Goal: Task Accomplishment & Management: Complete application form

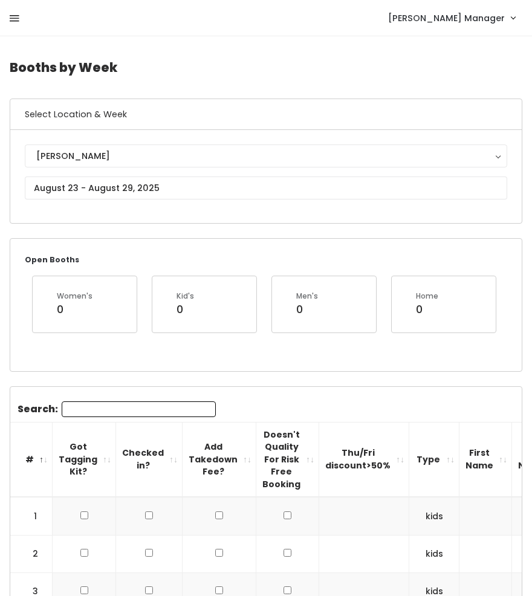
click at [10, 13] on icon at bounding box center [15, 18] width 10 height 11
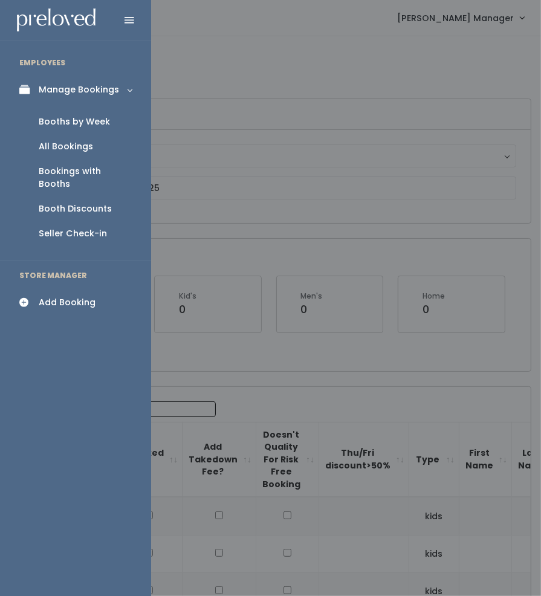
click at [71, 296] on div "Add Booking" at bounding box center [67, 302] width 57 height 13
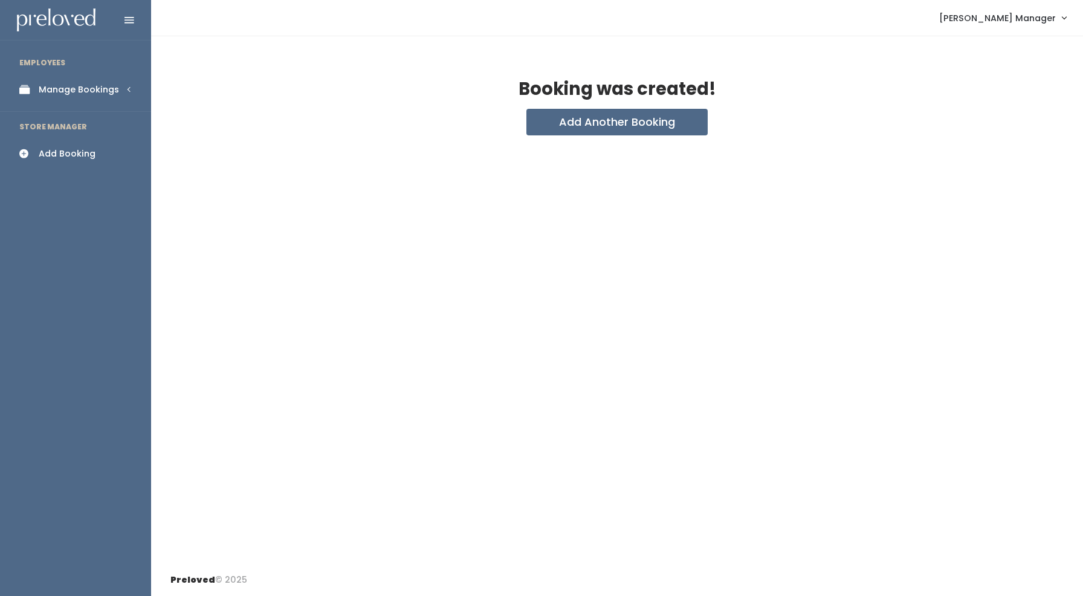
click at [70, 92] on div "Manage Bookings" at bounding box center [79, 89] width 80 height 13
click at [79, 112] on link "Booths by Week" at bounding box center [75, 121] width 151 height 25
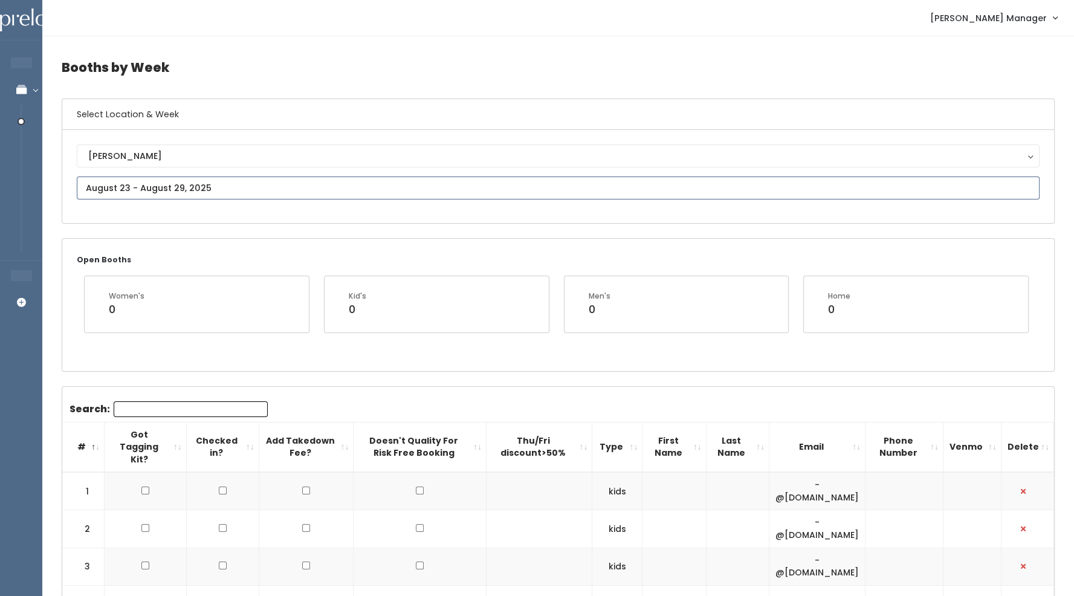
click at [247, 181] on input "text" at bounding box center [558, 188] width 963 height 23
click at [247, 217] on span at bounding box center [250, 209] width 23 height 19
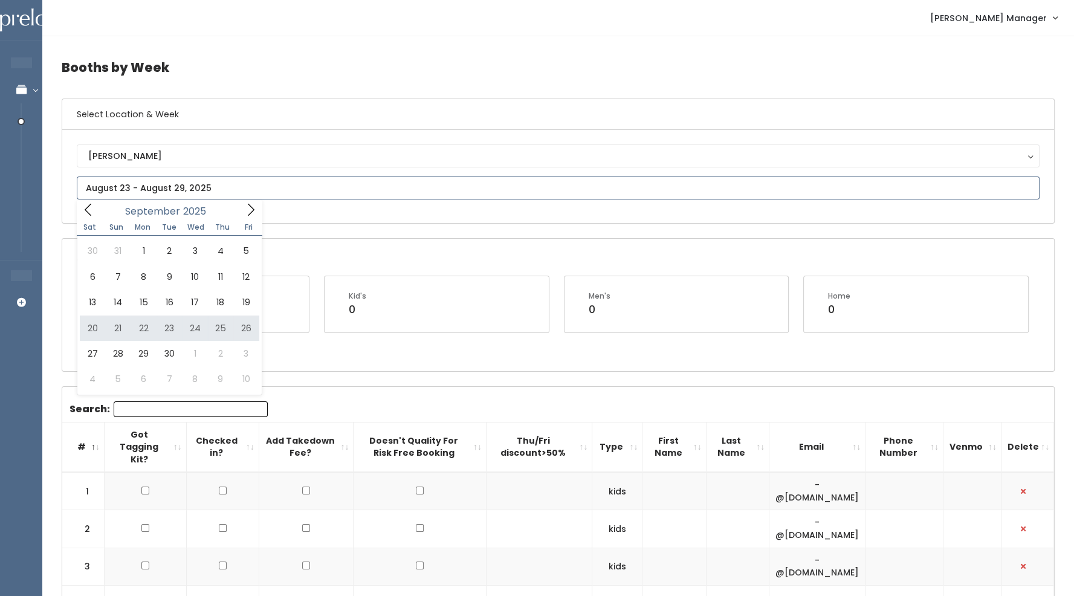
type input "September 13 to September 19"
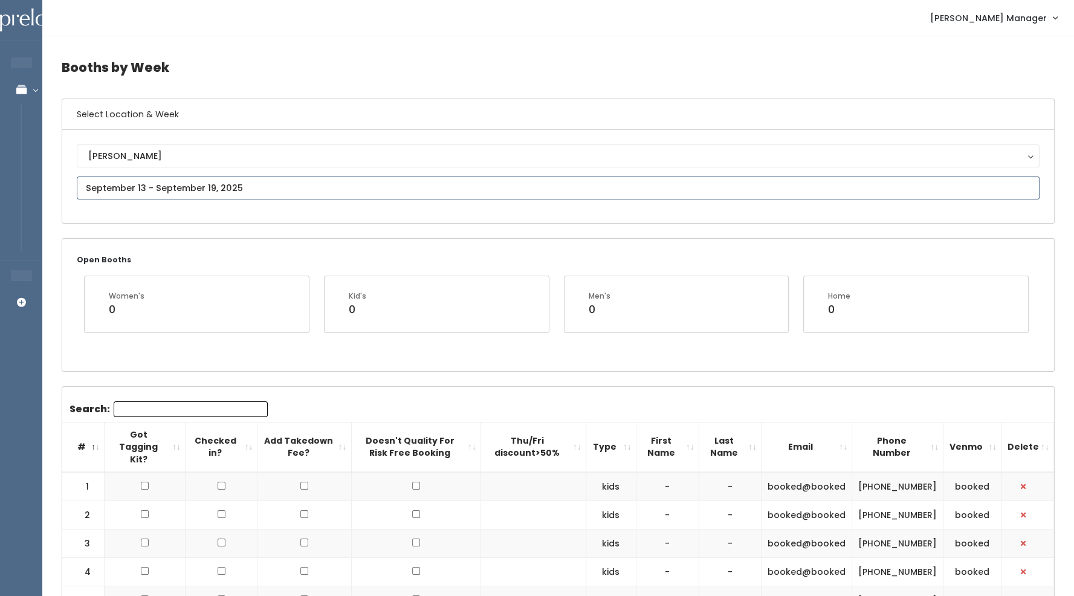
click at [203, 186] on input "text" at bounding box center [558, 188] width 963 height 23
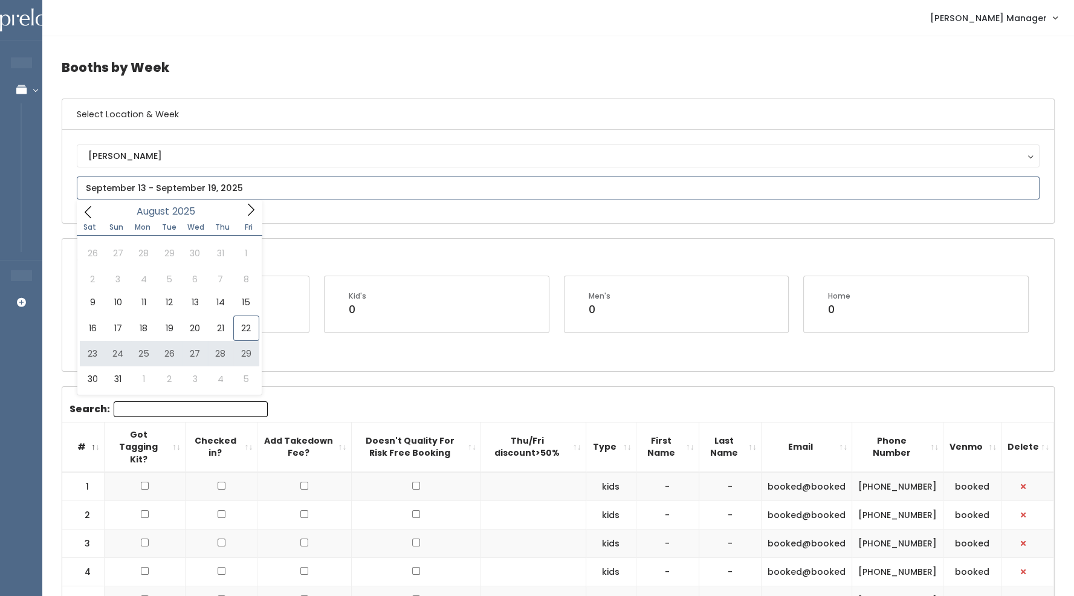
type input "August 23 to August 29"
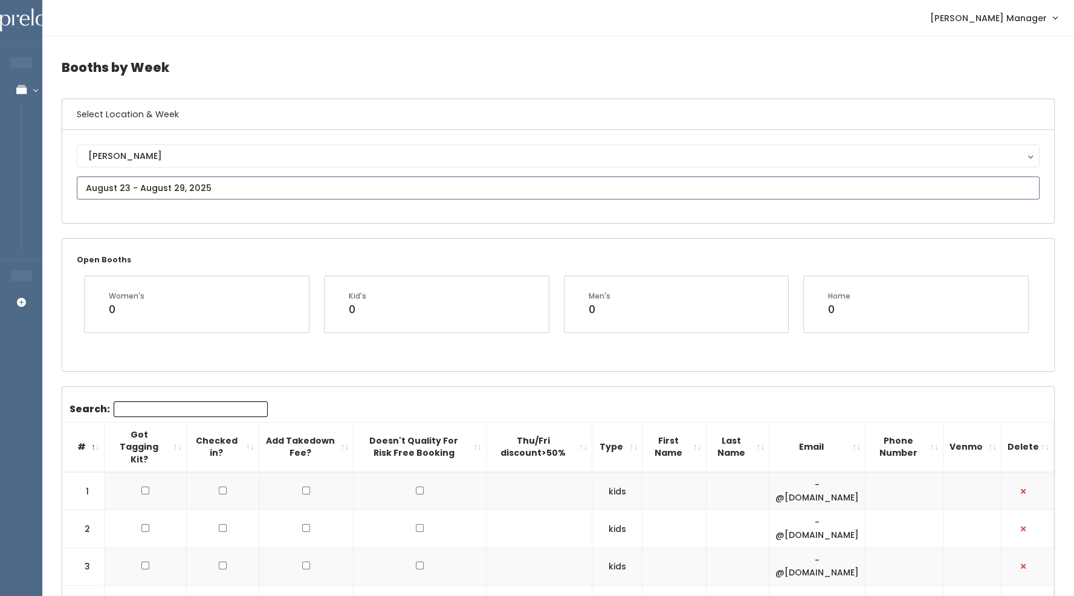
click at [169, 186] on input "text" at bounding box center [558, 188] width 963 height 23
click at [243, 208] on span at bounding box center [250, 209] width 23 height 19
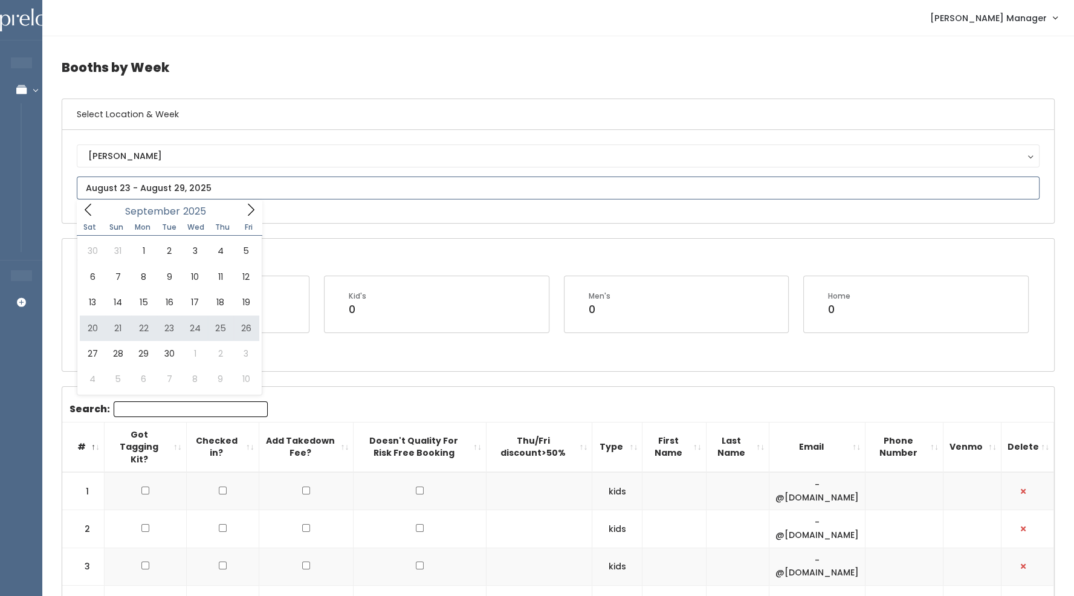
type input "September 20 to September 26"
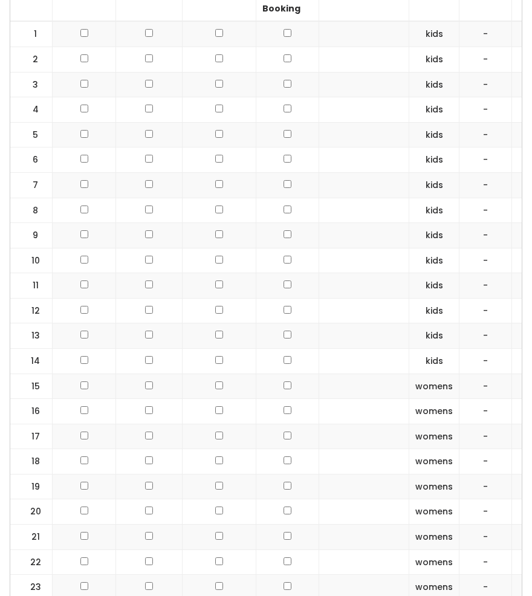
scroll to position [481, 0]
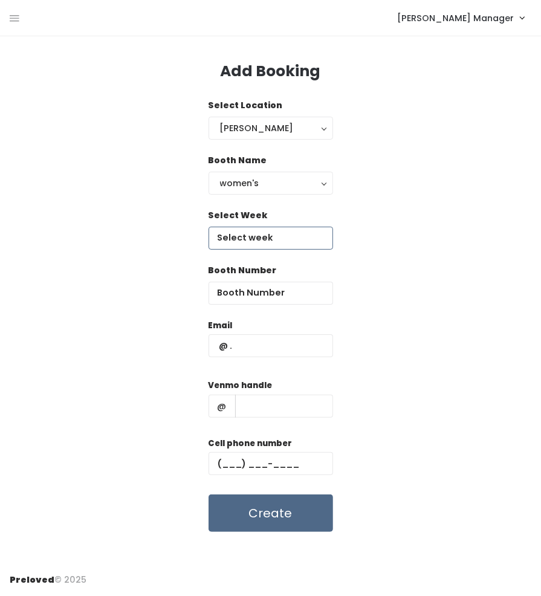
click at [251, 238] on input "text" at bounding box center [271, 238] width 125 height 23
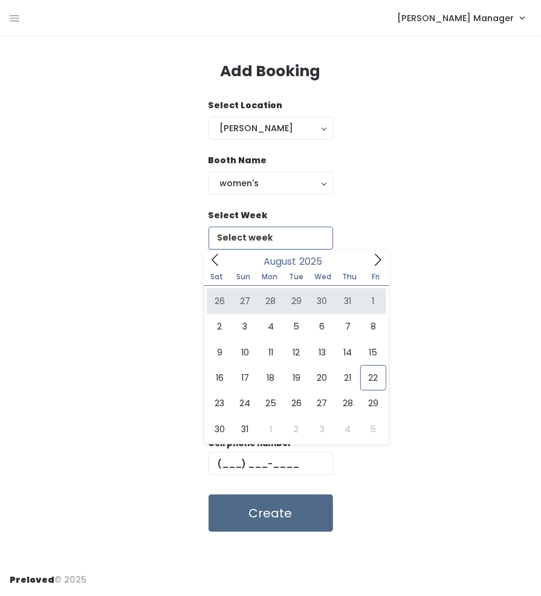
click at [380, 268] on span at bounding box center [377, 259] width 23 height 19
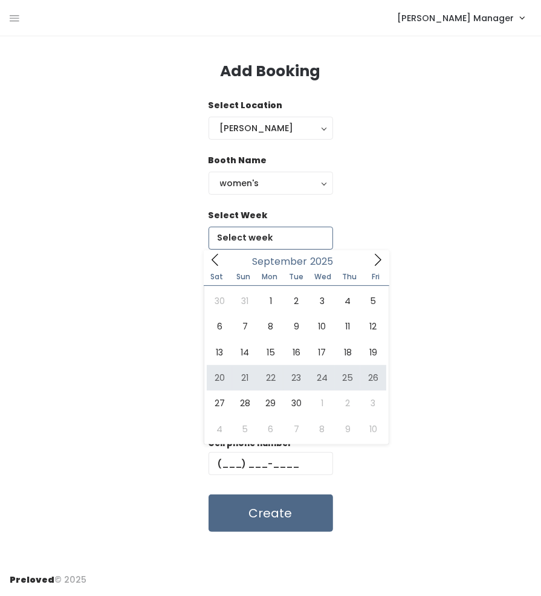
type input "September 20 to September 26"
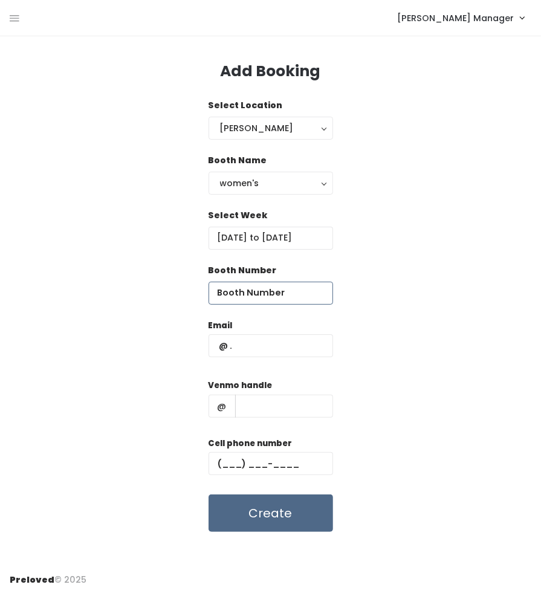
click at [281, 293] on input "number" at bounding box center [271, 293] width 125 height 23
type input "15"
click at [275, 354] on input "text" at bounding box center [271, 345] width 125 height 23
type input "booked@booked"
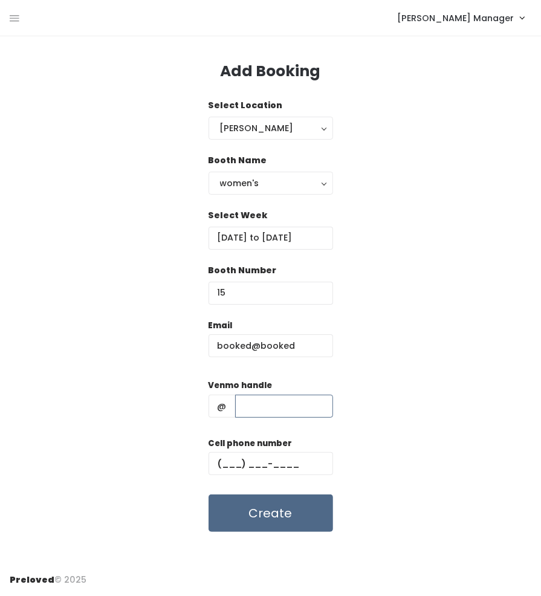
click at [287, 403] on input "text" at bounding box center [284, 406] width 98 height 23
type input "booked"
click at [288, 461] on input "text" at bounding box center [271, 463] width 125 height 23
type input "[PHONE_NUMBER]"
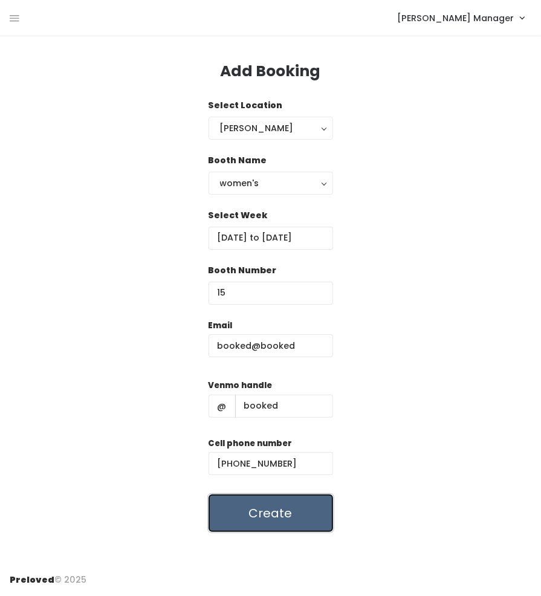
click at [288, 523] on button "Create" at bounding box center [271, 513] width 125 height 37
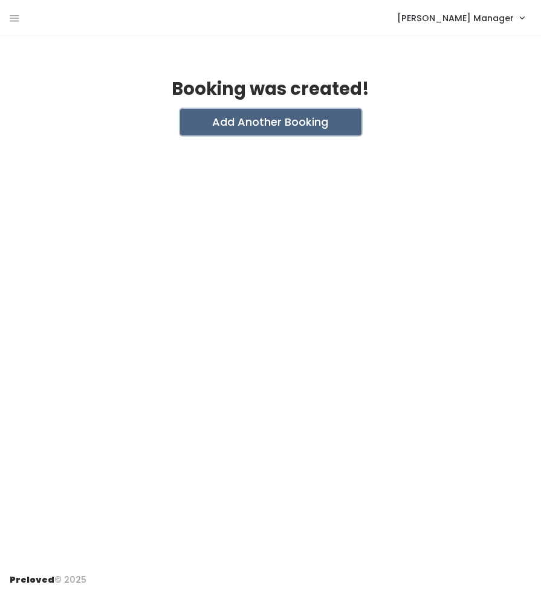
click at [294, 127] on button "Add Another Booking" at bounding box center [270, 122] width 181 height 27
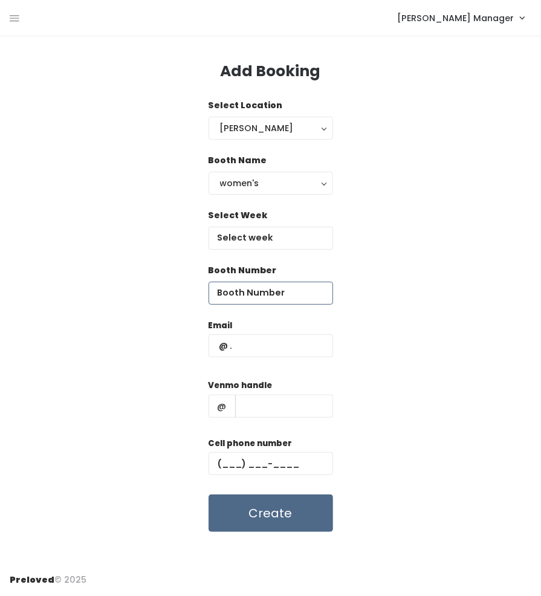
click at [282, 295] on input "number" at bounding box center [271, 293] width 125 height 23
type input "16"
click at [286, 229] on input "text" at bounding box center [271, 238] width 125 height 23
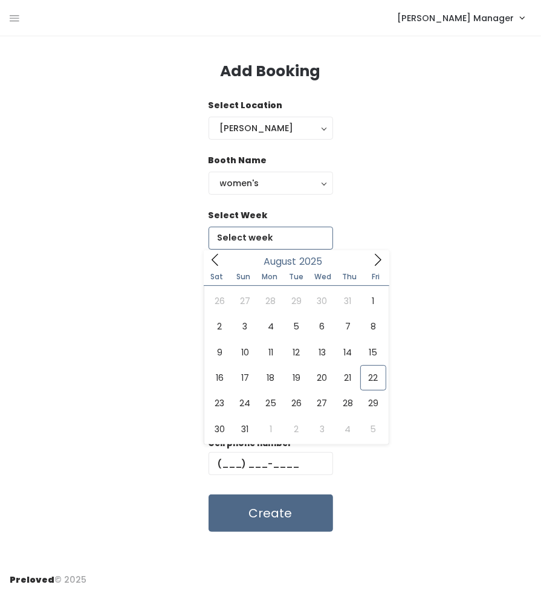
click at [375, 266] on icon at bounding box center [377, 259] width 13 height 13
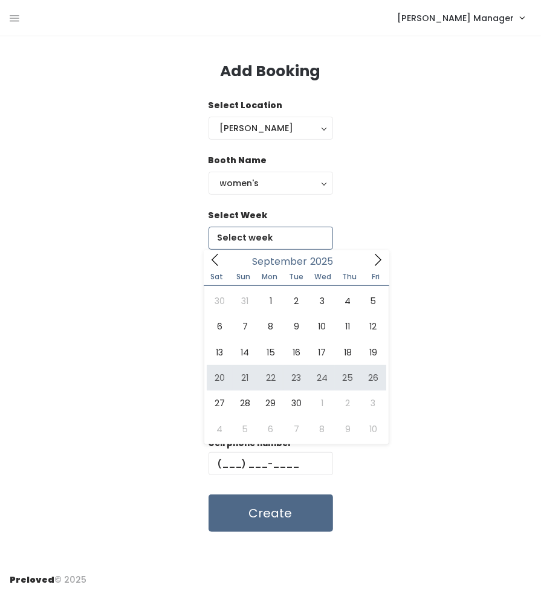
type input "September 20 to September 26"
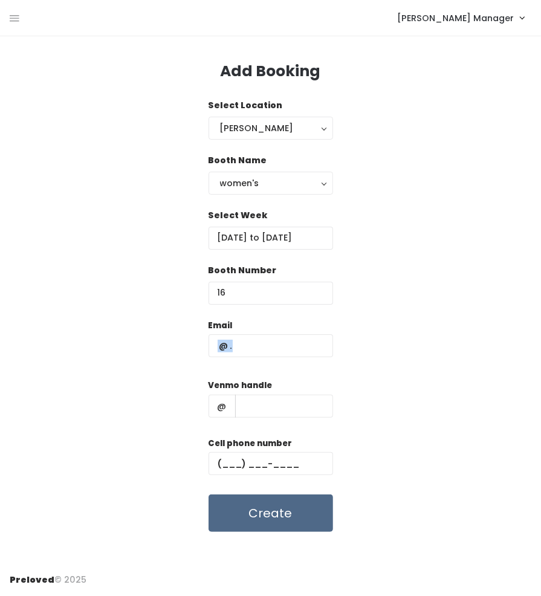
click at [319, 369] on div "Email" at bounding box center [271, 344] width 125 height 51
click at [316, 351] on input "text" at bounding box center [271, 345] width 125 height 23
type input "booked@booked"
click at [309, 398] on input "text" at bounding box center [284, 406] width 98 height 23
type input "booked"
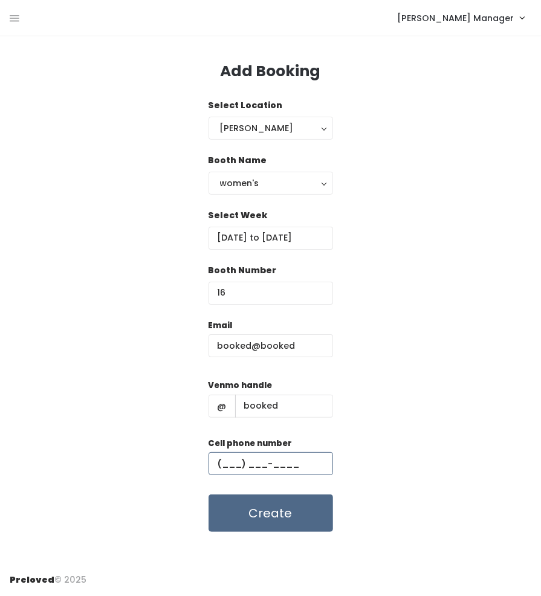
click at [300, 462] on input "text" at bounding box center [271, 463] width 125 height 23
type input "[PHONE_NUMBER]"
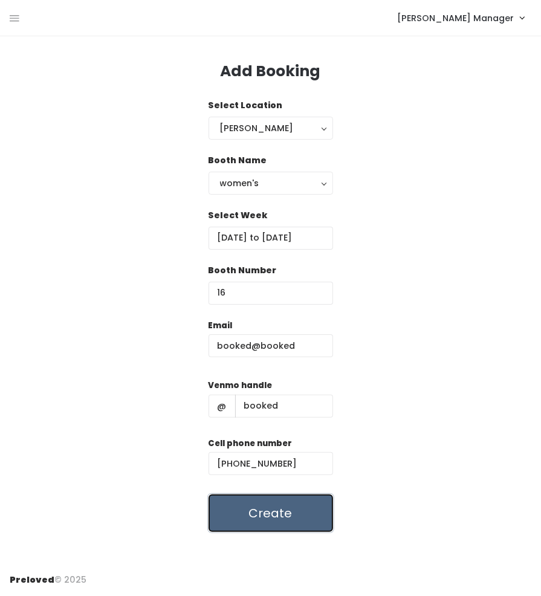
click at [297, 506] on button "Create" at bounding box center [271, 513] width 125 height 37
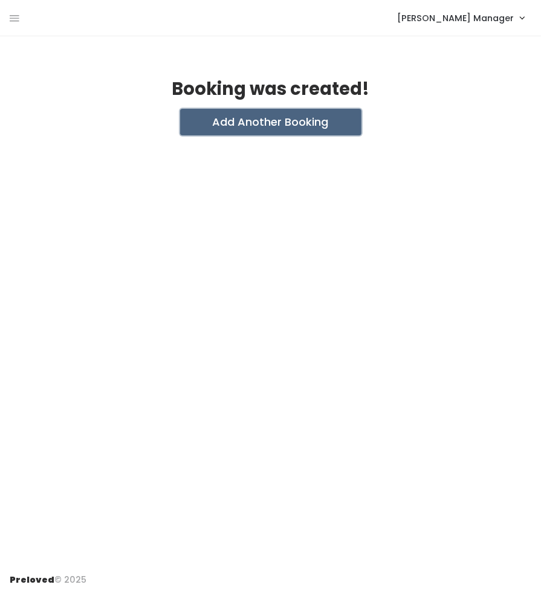
click at [310, 114] on button "Add Another Booking" at bounding box center [270, 122] width 181 height 27
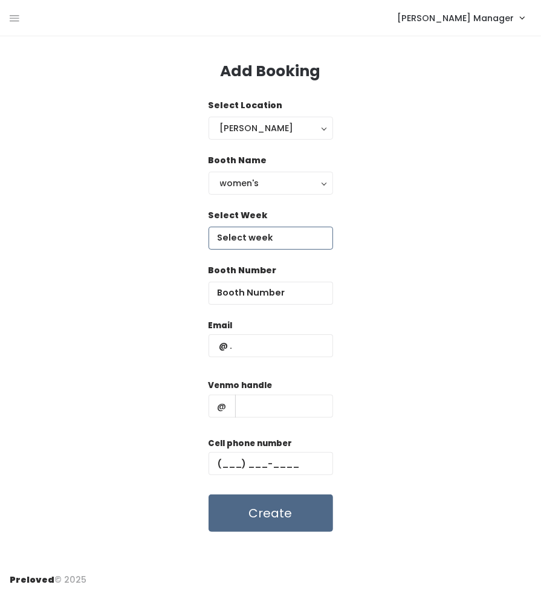
click at [276, 236] on input "text" at bounding box center [271, 238] width 125 height 23
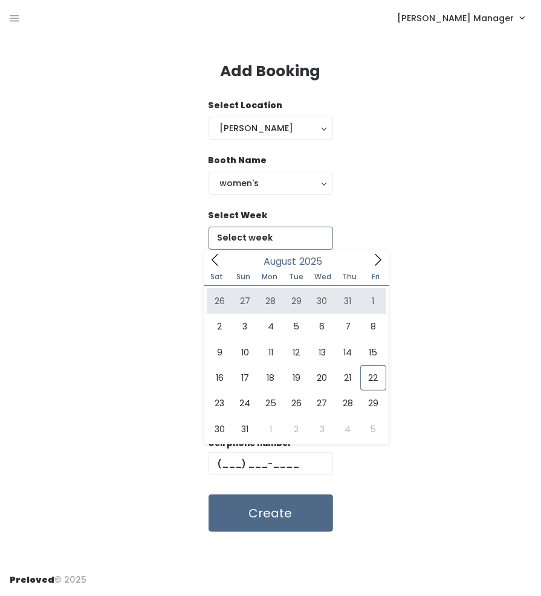
click at [378, 262] on icon at bounding box center [378, 259] width 7 height 12
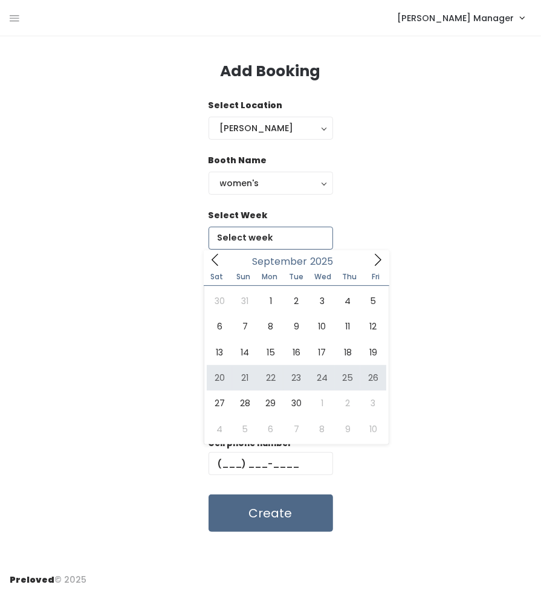
type input "[DATE] to [DATE]"
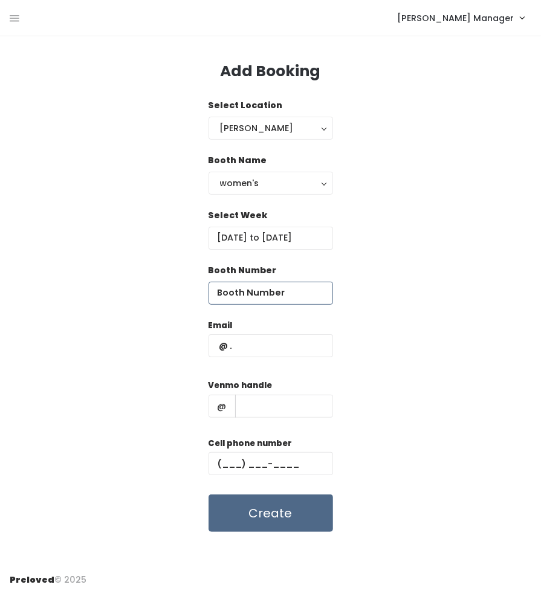
click at [295, 294] on input "number" at bounding box center [271, 293] width 125 height 23
type input "17"
click at [302, 340] on input "text" at bounding box center [271, 345] width 125 height 23
type input "booked@booked"
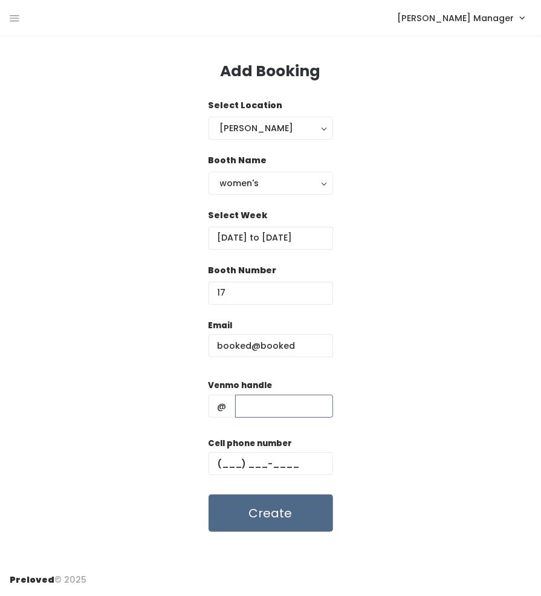
click at [302, 403] on input "text" at bounding box center [284, 406] width 98 height 23
type input "booked"
click at [305, 456] on input "text" at bounding box center [271, 463] width 125 height 23
type input "(555) 555-5555"
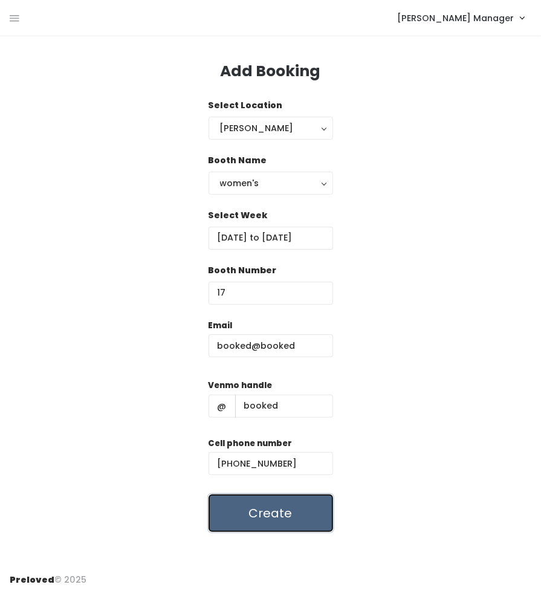
click at [295, 520] on button "Create" at bounding box center [271, 513] width 125 height 37
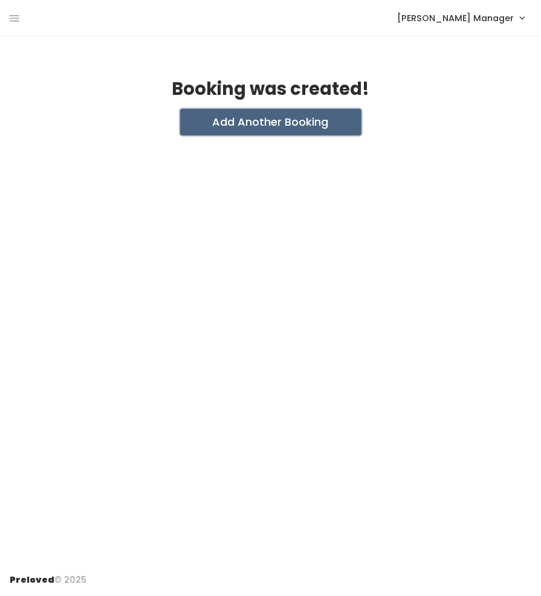
click at [290, 118] on button "Add Another Booking" at bounding box center [270, 122] width 181 height 27
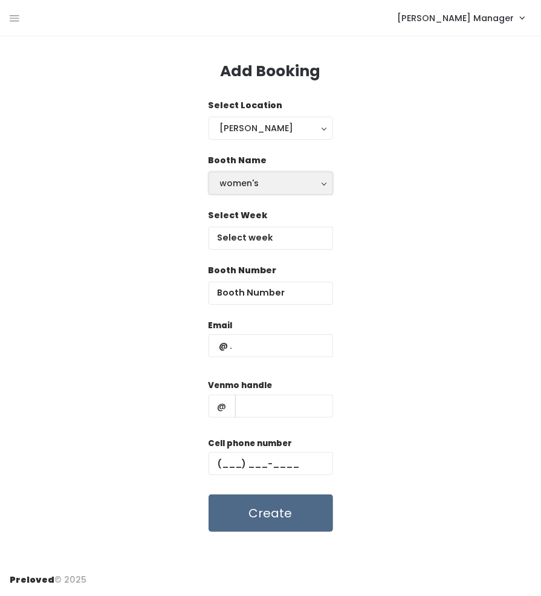
click at [285, 182] on div "women's" at bounding box center [271, 183] width 102 height 13
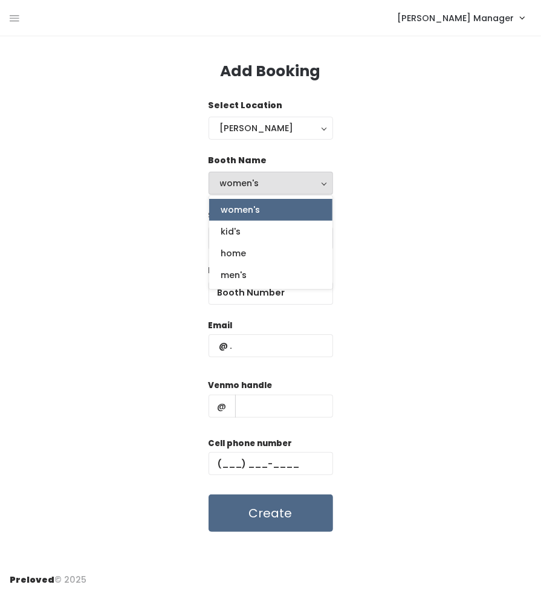
click at [357, 233] on div "Select Week" at bounding box center [271, 236] width 522 height 55
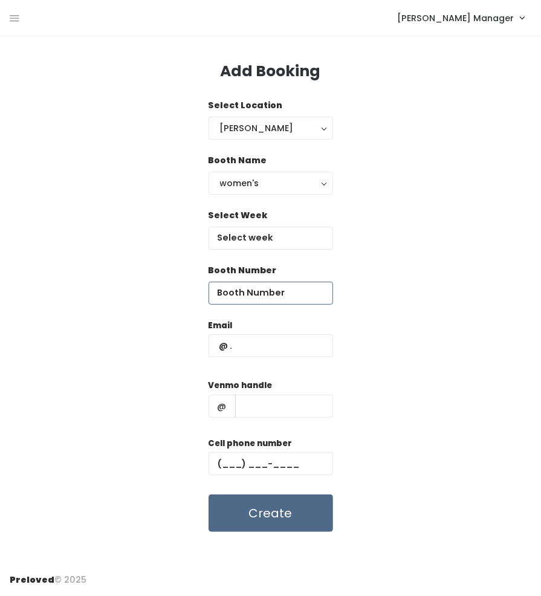
click at [309, 290] on input "number" at bounding box center [271, 293] width 125 height 23
type input "18"
click at [294, 242] on input "text" at bounding box center [271, 238] width 125 height 23
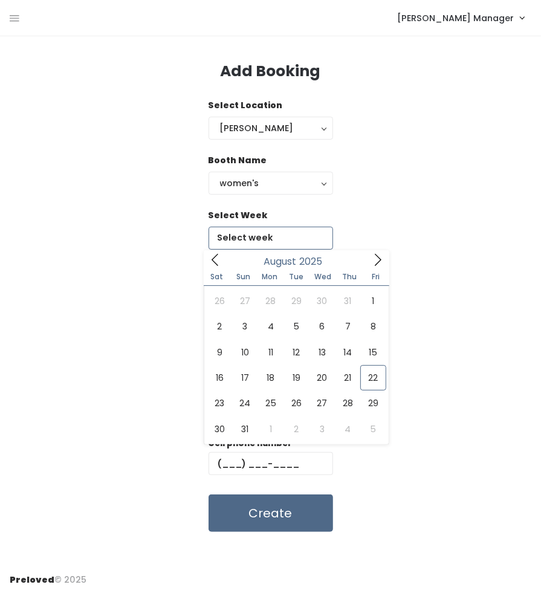
click at [376, 261] on icon at bounding box center [377, 259] width 13 height 13
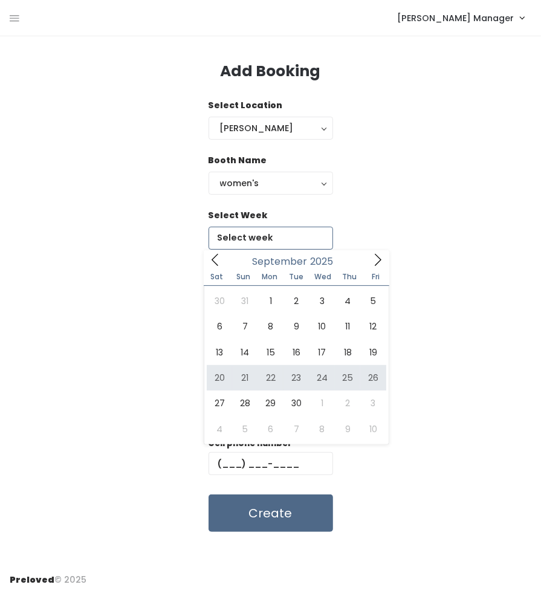
type input "September 20 to September 26"
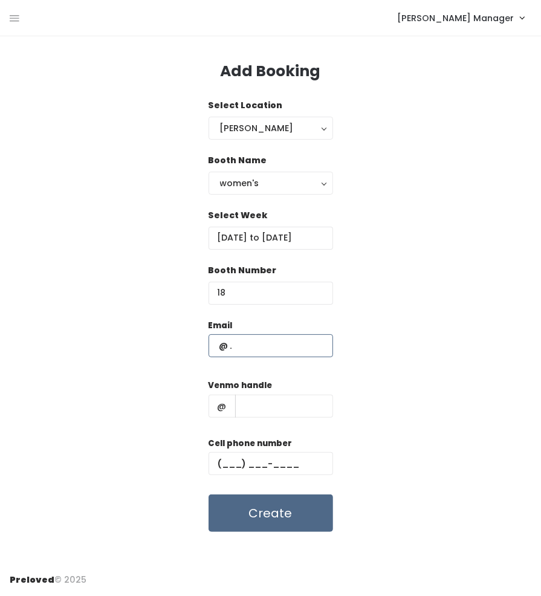
click at [316, 341] on input "text" at bounding box center [271, 345] width 125 height 23
type input "booked@booked"
click at [313, 407] on input "text" at bounding box center [284, 406] width 98 height 23
type input "booked"
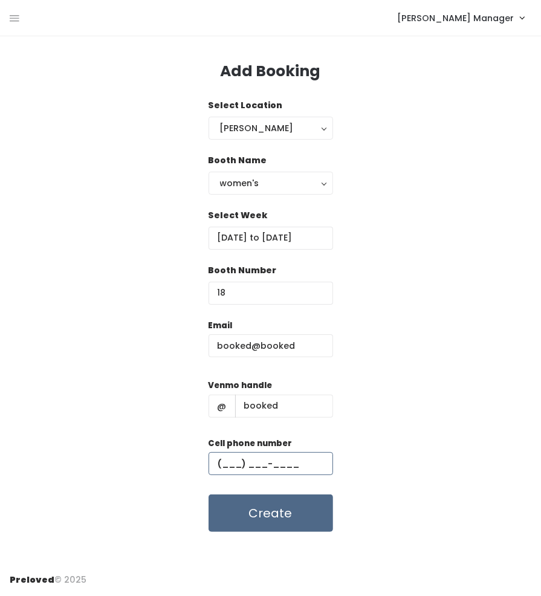
click at [308, 462] on input "text" at bounding box center [271, 463] width 125 height 23
type input "(555) 555-5555"
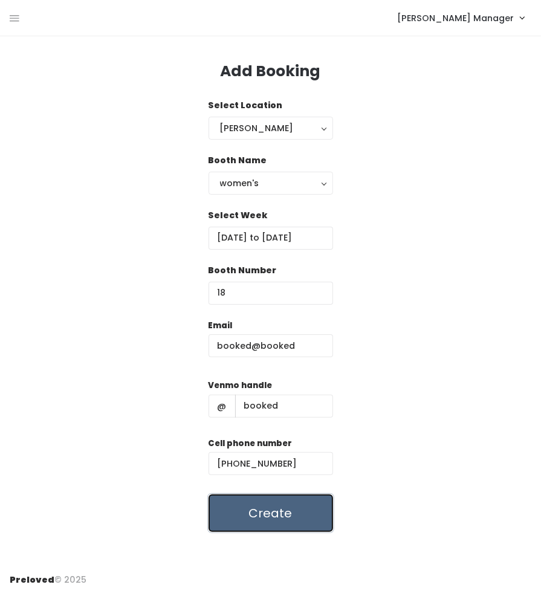
click at [307, 517] on button "Create" at bounding box center [271, 513] width 125 height 37
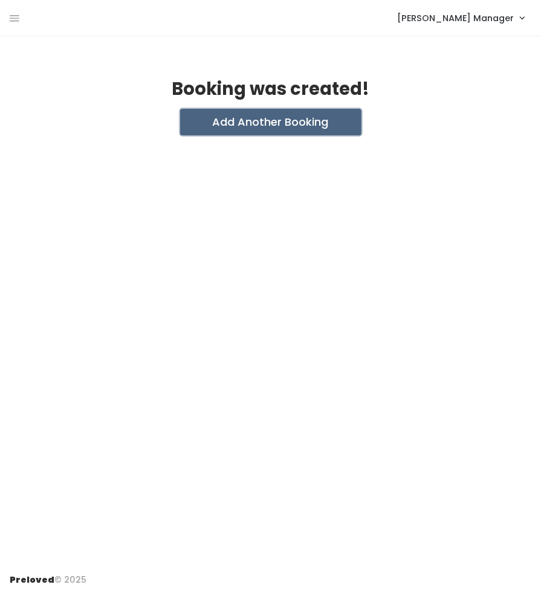
click at [307, 123] on button "Add Another Booking" at bounding box center [270, 122] width 181 height 27
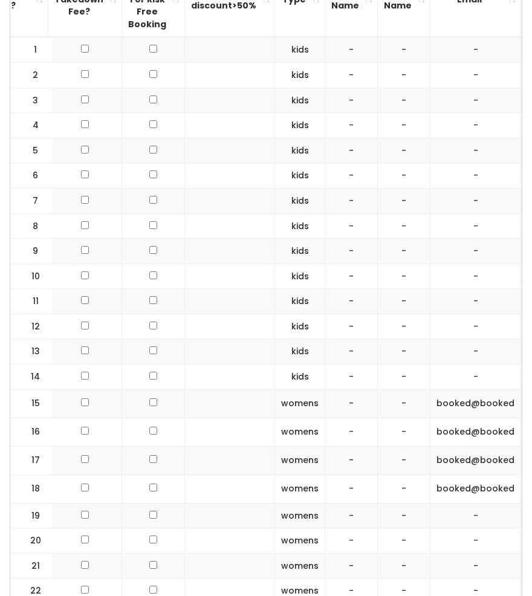
scroll to position [0, 144]
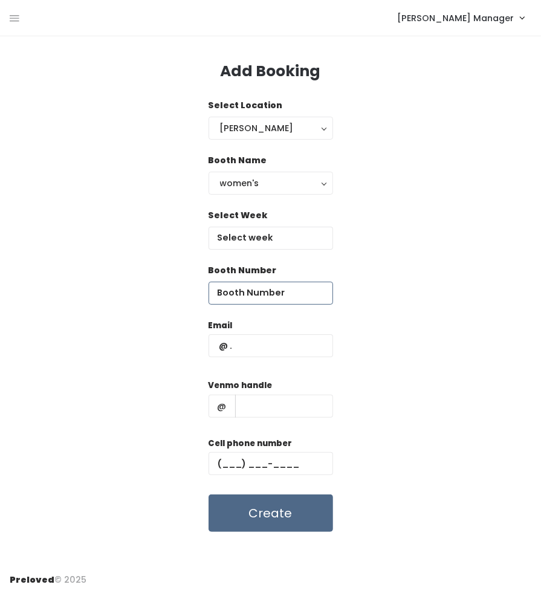
click at [278, 294] on input "number" at bounding box center [271, 293] width 125 height 23
type input "19"
click at [281, 229] on input "text" at bounding box center [271, 238] width 125 height 23
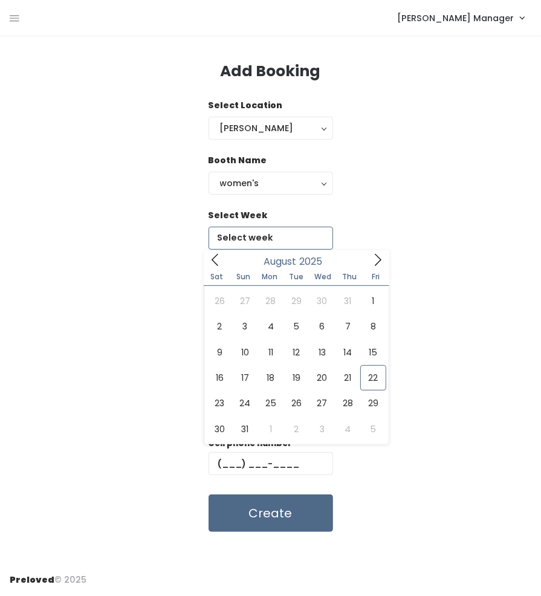
click at [372, 264] on icon at bounding box center [377, 259] width 13 height 13
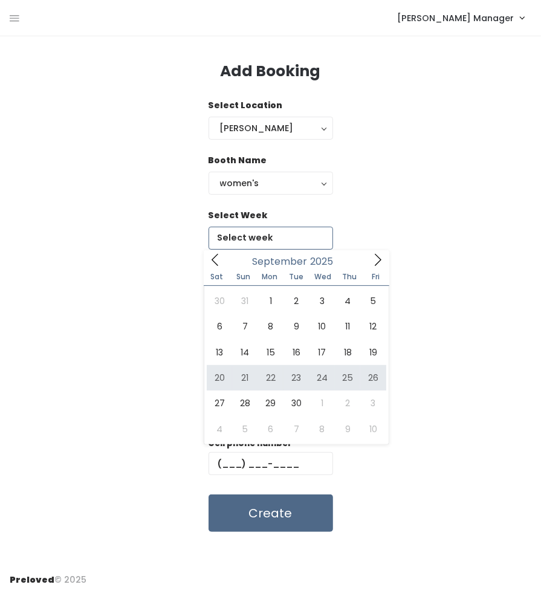
type input "September 20 to September 26"
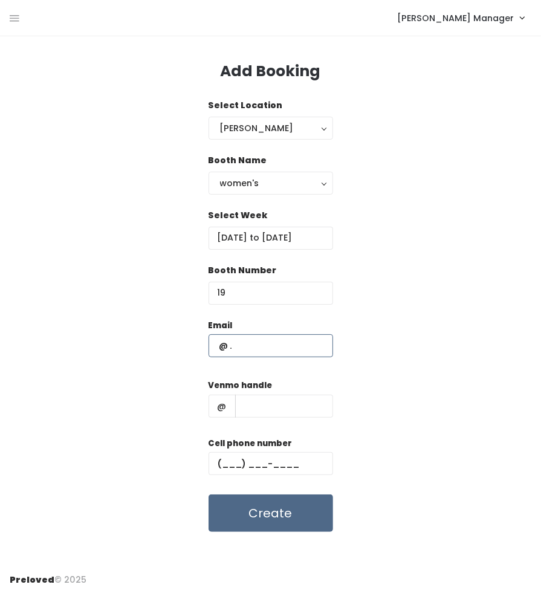
click at [294, 352] on input "text" at bounding box center [271, 345] width 125 height 23
type input "booked@booked"
click at [295, 402] on input "text" at bounding box center [284, 406] width 98 height 23
type input "booked"
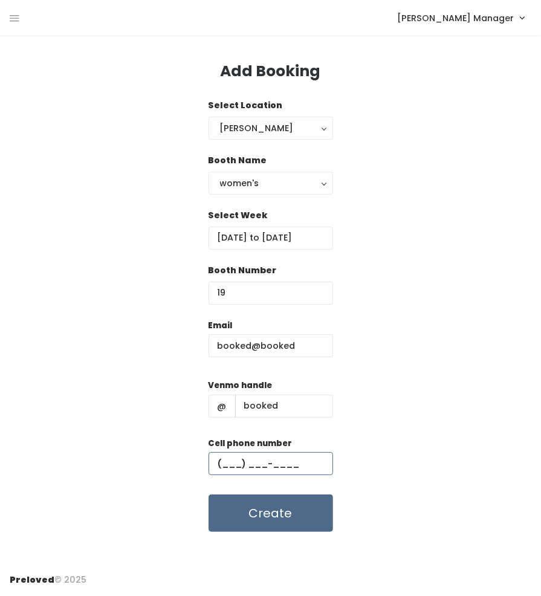
click at [299, 462] on input "text" at bounding box center [271, 463] width 125 height 23
type input "(555) 555-5555"
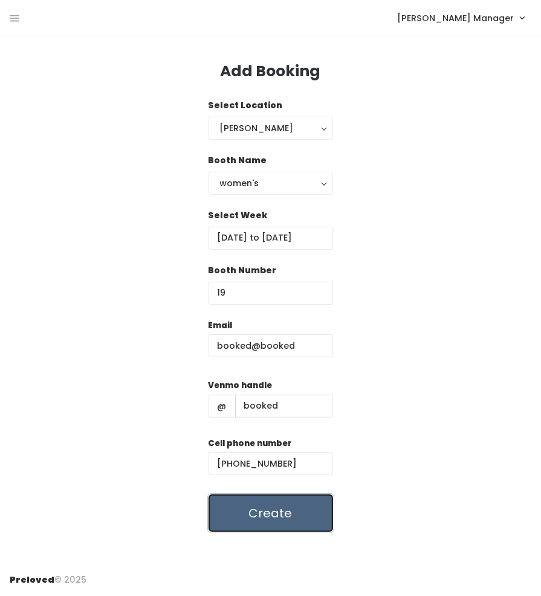
click at [290, 508] on button "Create" at bounding box center [271, 513] width 125 height 37
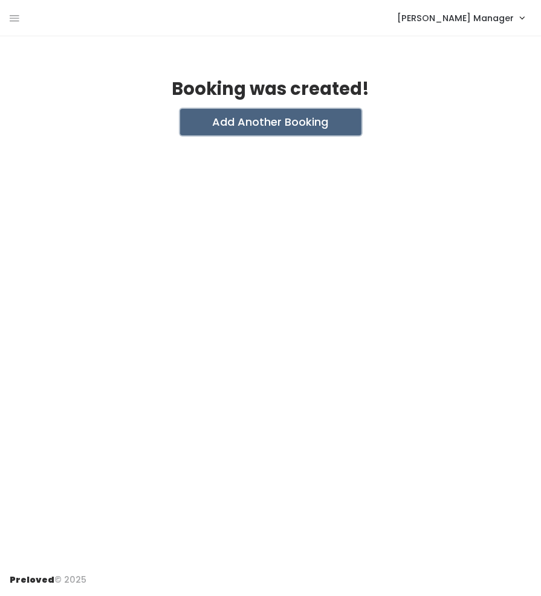
click at [297, 129] on button "Add Another Booking" at bounding box center [270, 122] width 181 height 27
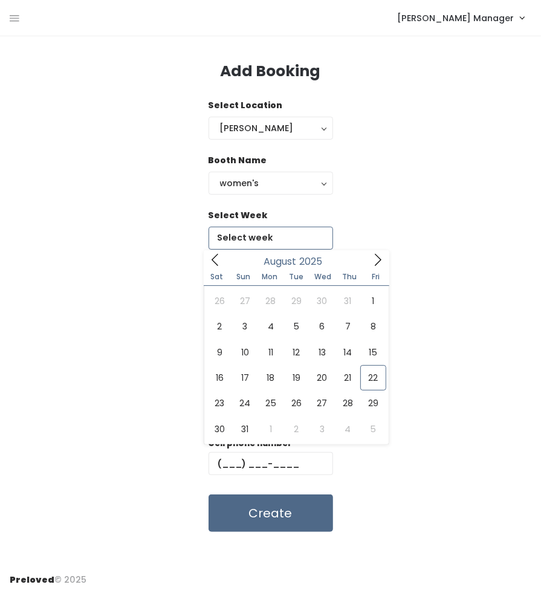
click at [271, 235] on input "text" at bounding box center [271, 238] width 125 height 23
click at [365, 262] on div "August 2025" at bounding box center [296, 259] width 139 height 19
click at [391, 258] on div "Select Week" at bounding box center [271, 236] width 522 height 55
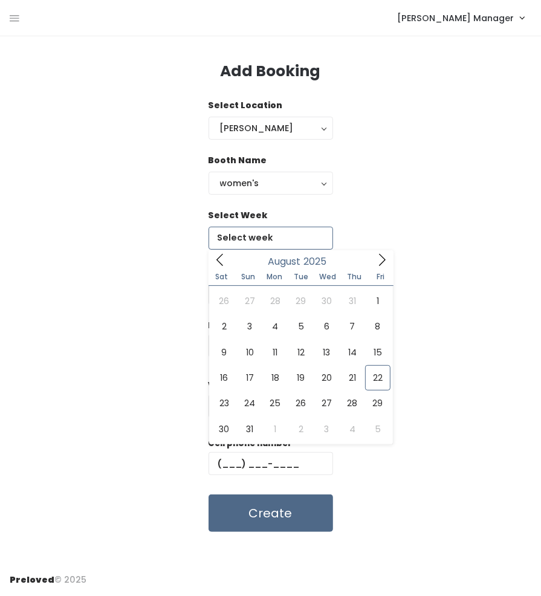
click at [320, 241] on input "text" at bounding box center [271, 238] width 125 height 23
click at [378, 261] on icon at bounding box center [381, 259] width 13 height 13
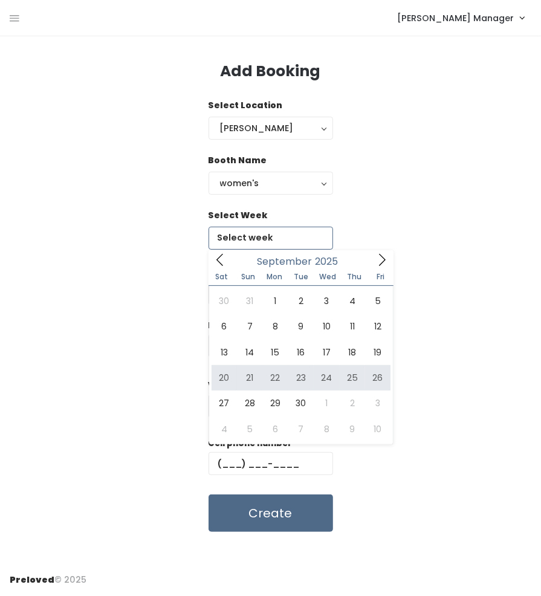
type input "September 20 to September 26"
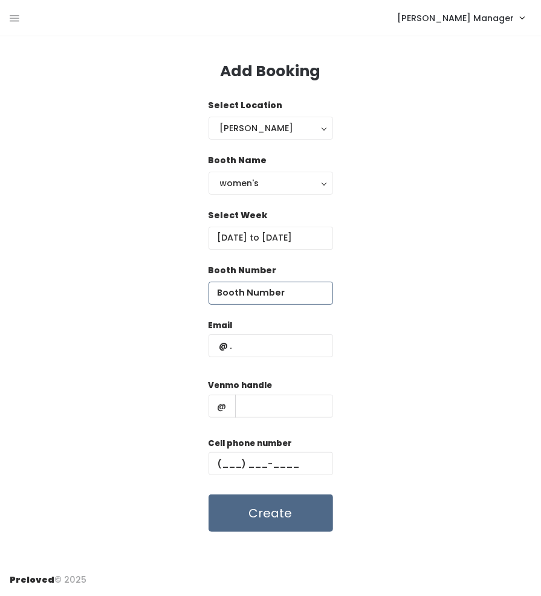
click at [282, 293] on input "number" at bounding box center [271, 293] width 125 height 23
type input "20"
click at [303, 337] on input "text" at bounding box center [271, 345] width 125 height 23
type input "booked@booked"
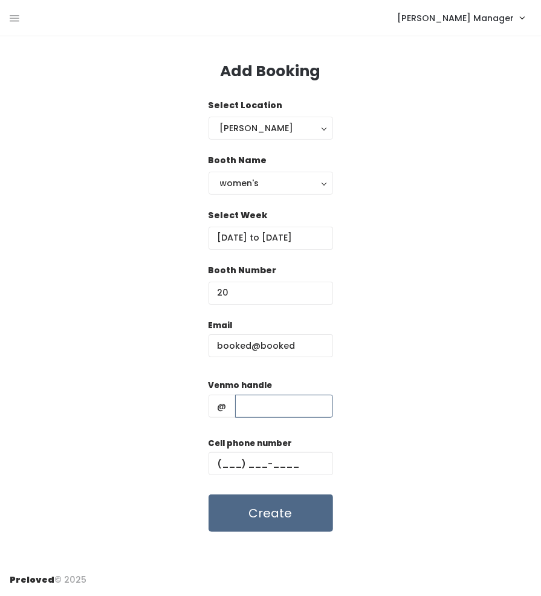
click at [299, 404] on input "text" at bounding box center [284, 406] width 98 height 23
type input "booked"
click at [293, 472] on input "text" at bounding box center [271, 463] width 125 height 23
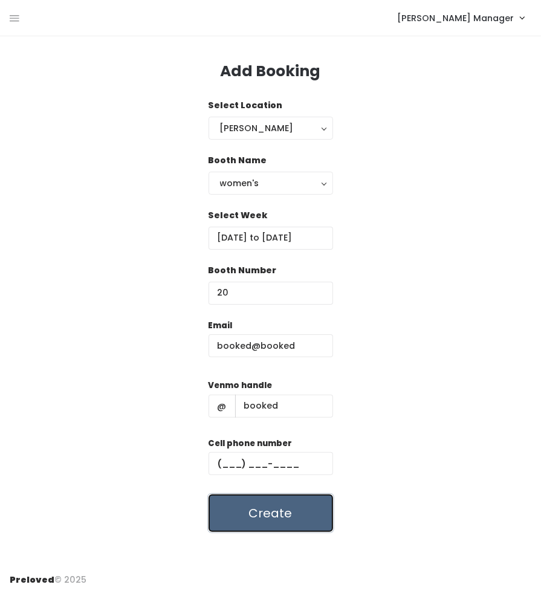
click at [290, 519] on button "Create" at bounding box center [271, 513] width 125 height 37
click at [277, 462] on input "text" at bounding box center [271, 463] width 125 height 23
type input "[PHONE_NUMBER]"
click at [279, 506] on button "Create" at bounding box center [271, 513] width 125 height 37
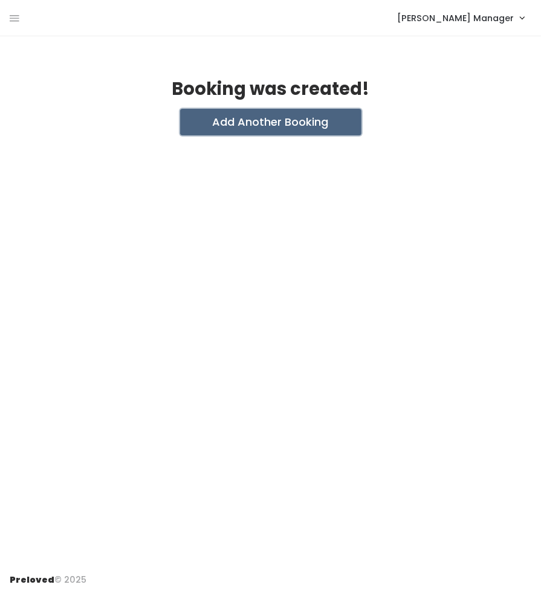
click at [281, 119] on button "Add Another Booking" at bounding box center [270, 122] width 181 height 27
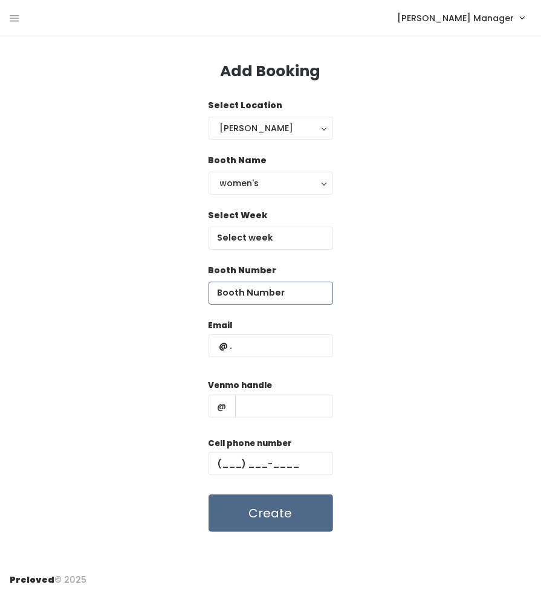
click at [270, 288] on input "number" at bounding box center [271, 293] width 125 height 23
type input "21"
click at [280, 232] on input "text" at bounding box center [271, 238] width 125 height 23
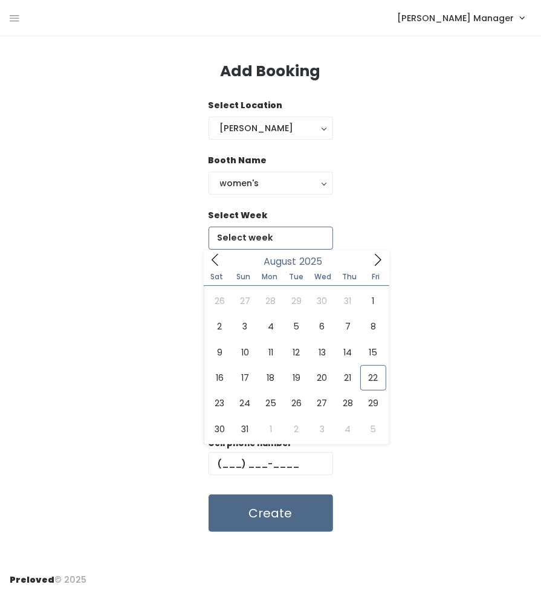
click at [372, 268] on span at bounding box center [377, 259] width 23 height 19
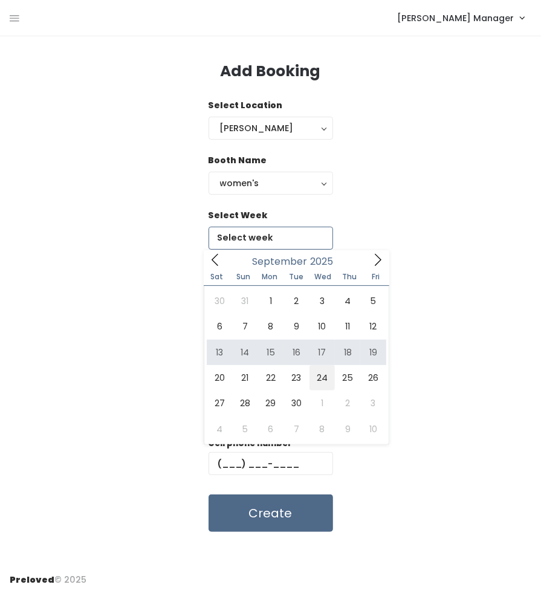
type input "[DATE] to [DATE]"
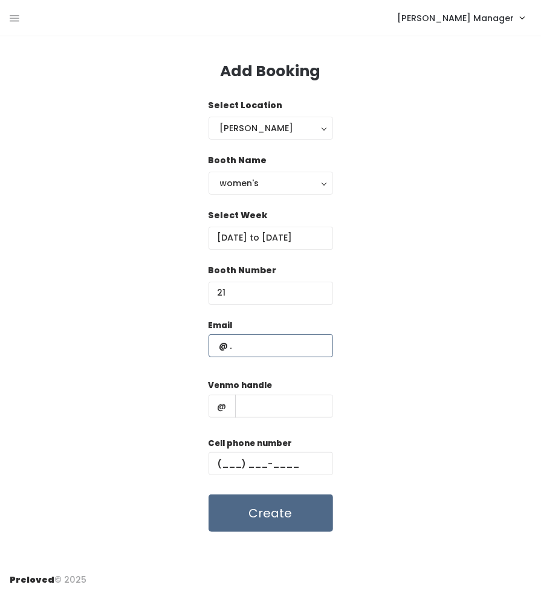
click at [305, 354] on input "text" at bounding box center [271, 345] width 125 height 23
type input "booked@booked"
click at [302, 398] on input "text" at bounding box center [284, 406] width 98 height 23
type input "booked"
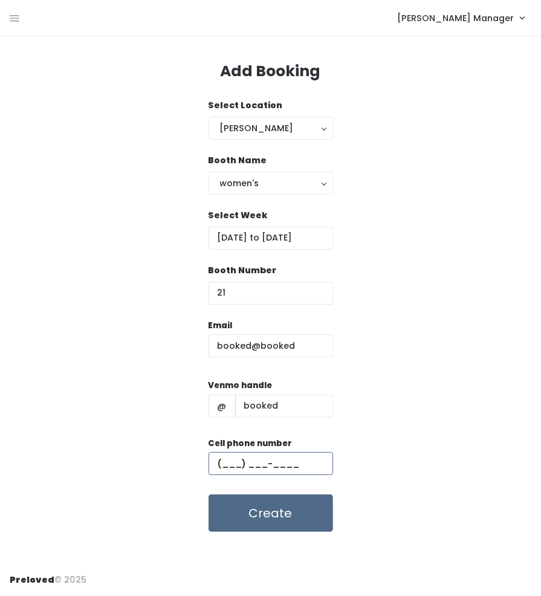
click at [300, 462] on input "text" at bounding box center [271, 463] width 125 height 23
type input "[PHONE_NUMBER]"
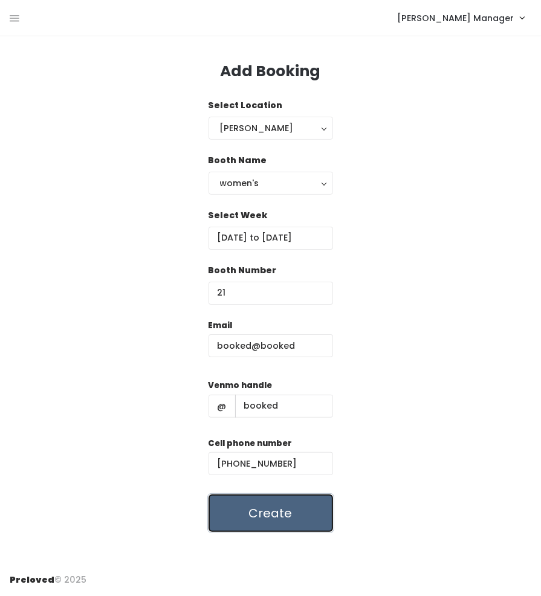
click at [298, 510] on button "Create" at bounding box center [271, 513] width 125 height 37
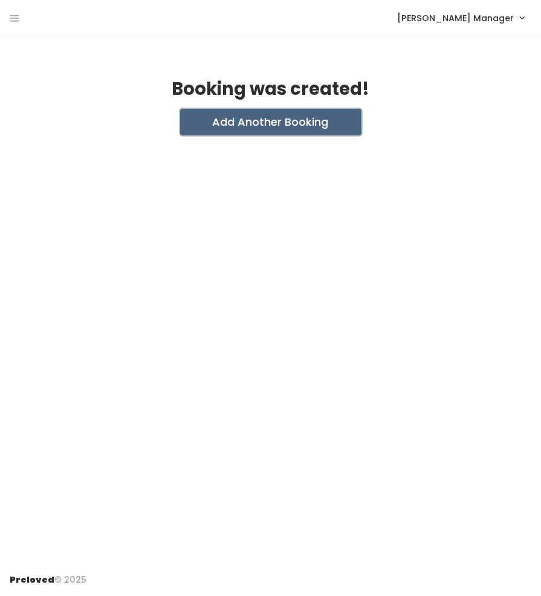
click at [285, 118] on button "Add Another Booking" at bounding box center [270, 122] width 181 height 27
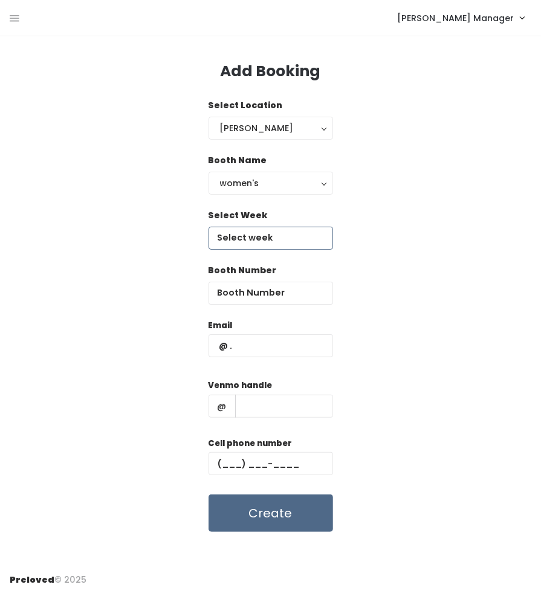
click at [311, 241] on input "text" at bounding box center [271, 238] width 125 height 23
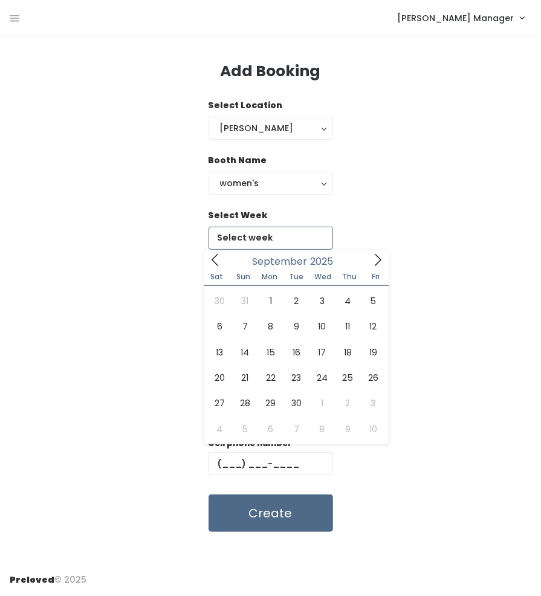
click at [366, 262] on span at bounding box center [377, 259] width 23 height 19
type input "September 20 to September 26"
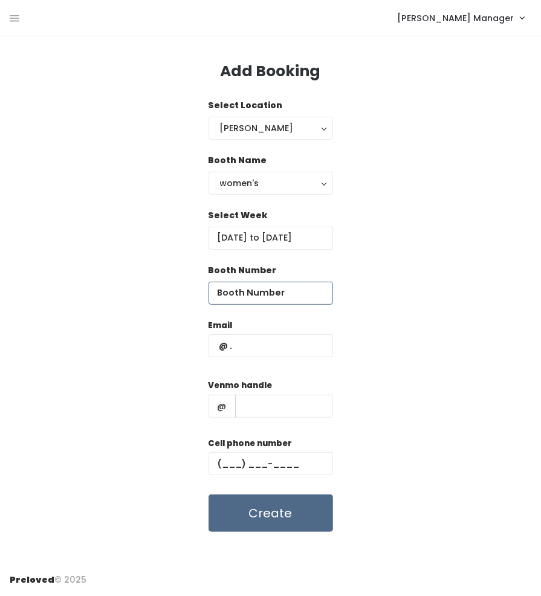
click at [298, 292] on input "number" at bounding box center [271, 293] width 125 height 23
type input "22"
click at [291, 348] on input "text" at bounding box center [271, 345] width 125 height 23
type input "booked@booked"
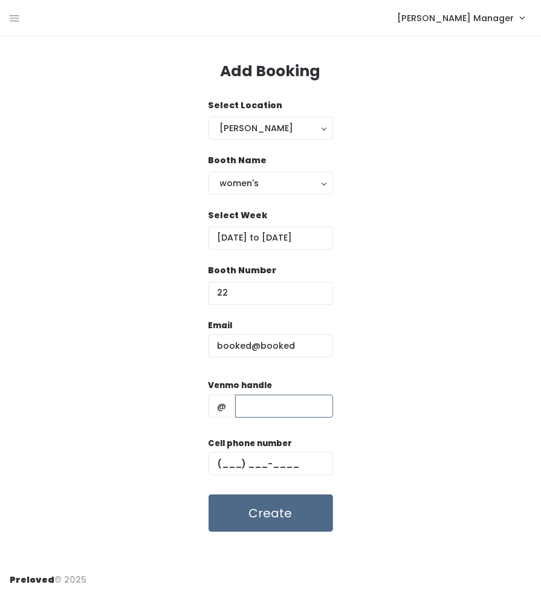
click at [293, 402] on input "text" at bounding box center [284, 406] width 98 height 23
type input "booked"
click at [298, 462] on input "text" at bounding box center [271, 463] width 125 height 23
type input "[PHONE_NUMBER]"
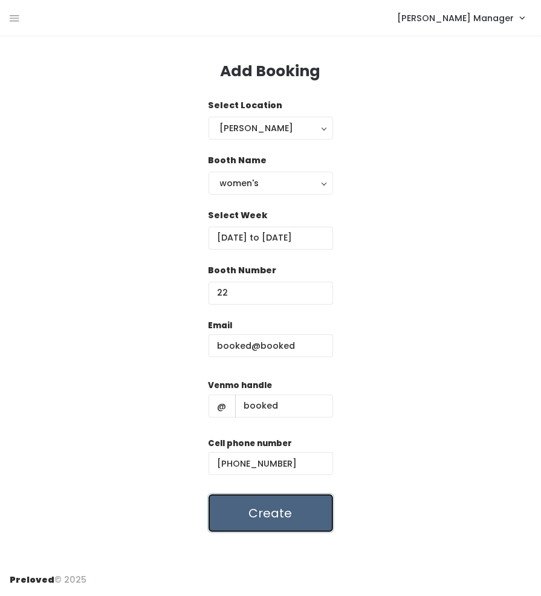
click at [296, 508] on button "Create" at bounding box center [271, 513] width 125 height 37
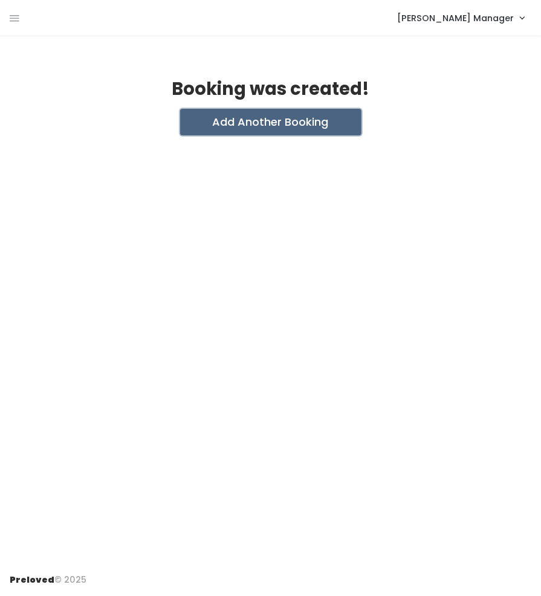
click at [269, 126] on button "Add Another Booking" at bounding box center [270, 122] width 181 height 27
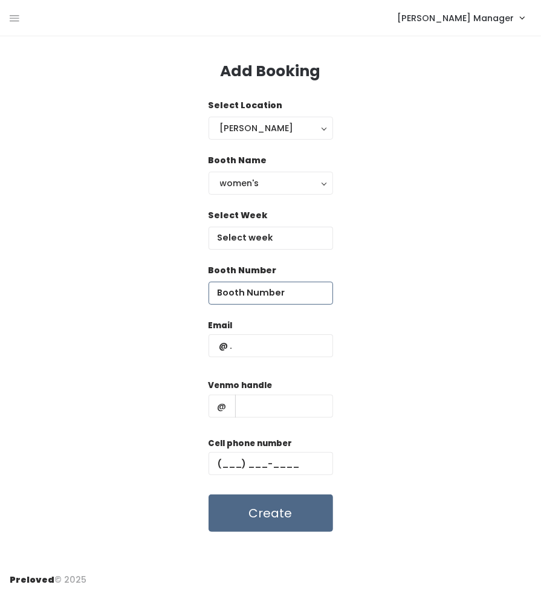
click at [280, 295] on input "number" at bounding box center [271, 293] width 125 height 23
type input "23"
click at [289, 233] on input "text" at bounding box center [271, 238] width 125 height 23
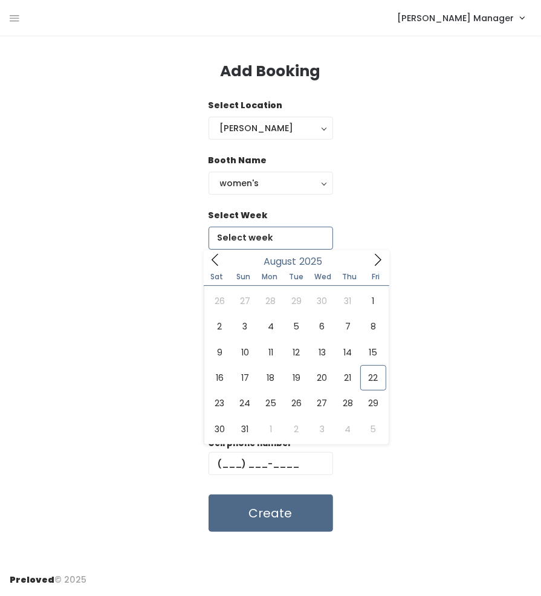
click at [369, 259] on span at bounding box center [377, 259] width 23 height 19
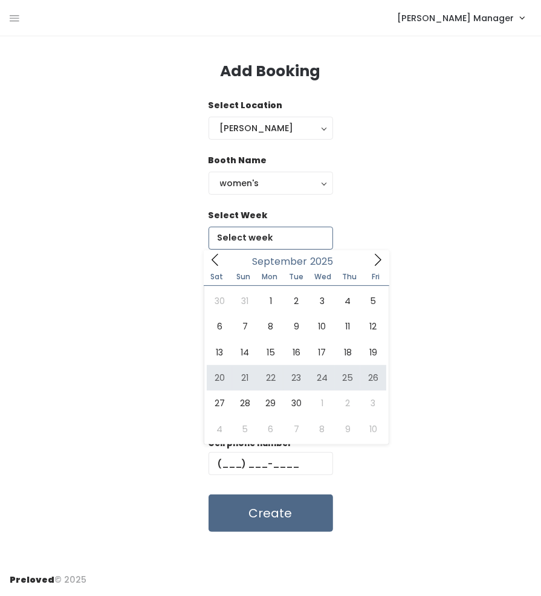
type input "September 20 to September 26"
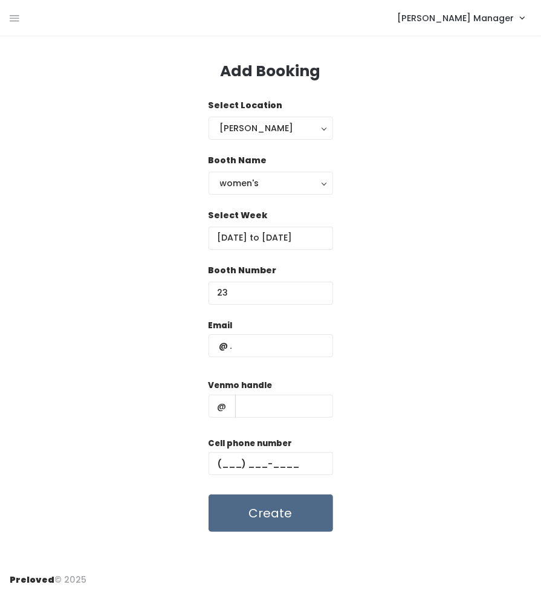
click at [307, 360] on div "Email" at bounding box center [271, 344] width 125 height 51
click at [302, 348] on input "text" at bounding box center [271, 345] width 125 height 23
type input "booked@booked"
click at [299, 392] on div "Venmo handle @" at bounding box center [271, 403] width 125 height 48
click at [298, 404] on input "text" at bounding box center [284, 406] width 98 height 23
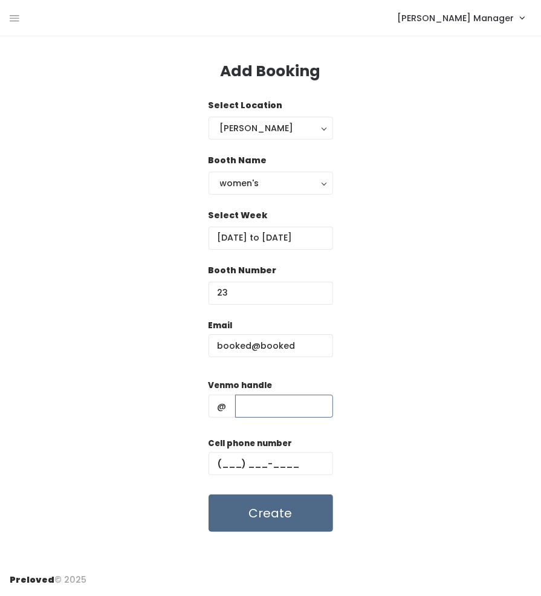
type input "booked"
click at [300, 464] on input "text" at bounding box center [271, 463] width 125 height 23
type input "[PHONE_NUMBER]"
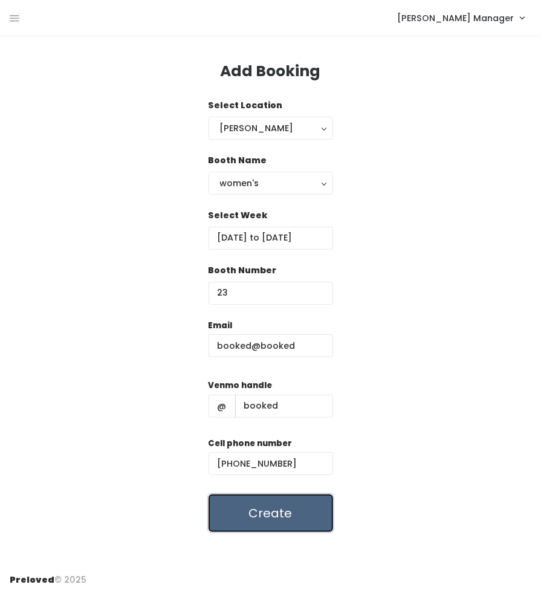
click at [300, 516] on button "Create" at bounding box center [271, 513] width 125 height 37
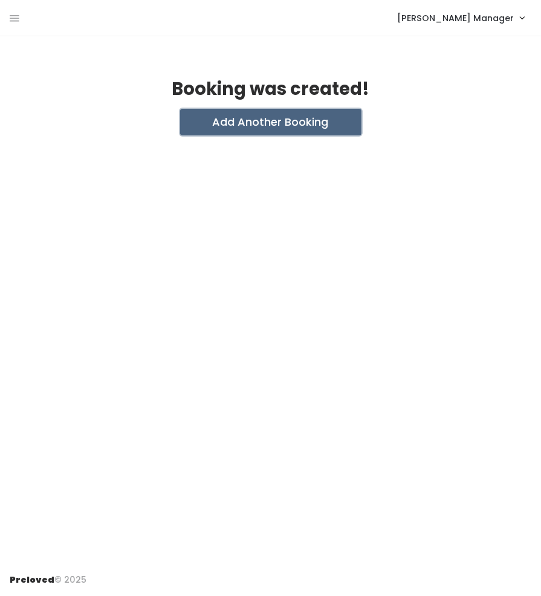
click at [277, 127] on button "Add Another Booking" at bounding box center [270, 122] width 181 height 27
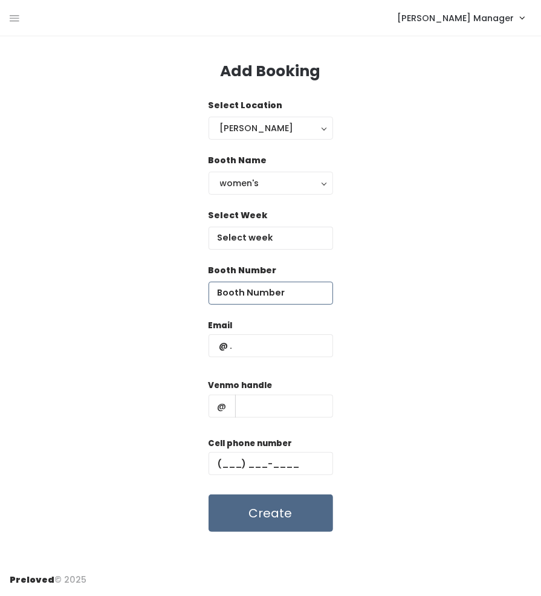
click at [268, 293] on input "number" at bounding box center [271, 293] width 125 height 23
type input "24"
click at [282, 235] on input "text" at bounding box center [271, 238] width 125 height 23
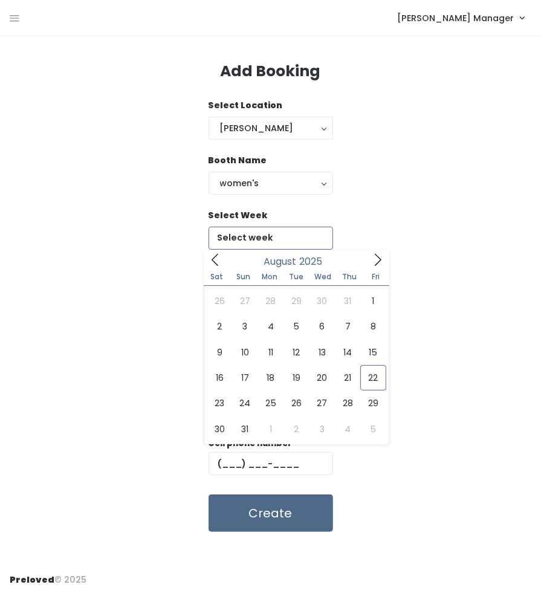
click at [375, 264] on icon at bounding box center [377, 259] width 13 height 13
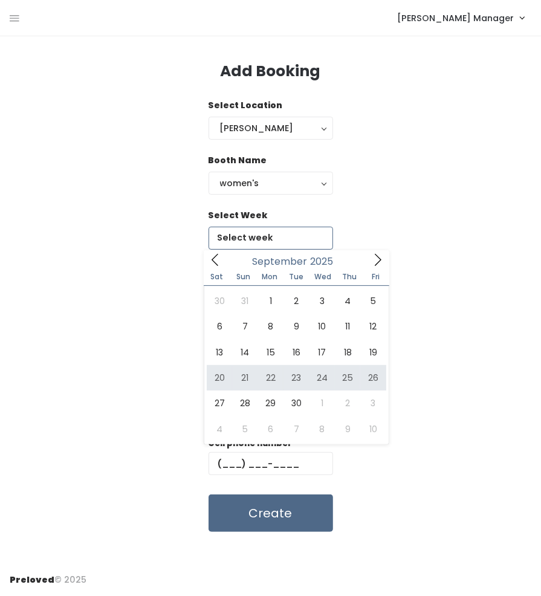
type input "[DATE] to [DATE]"
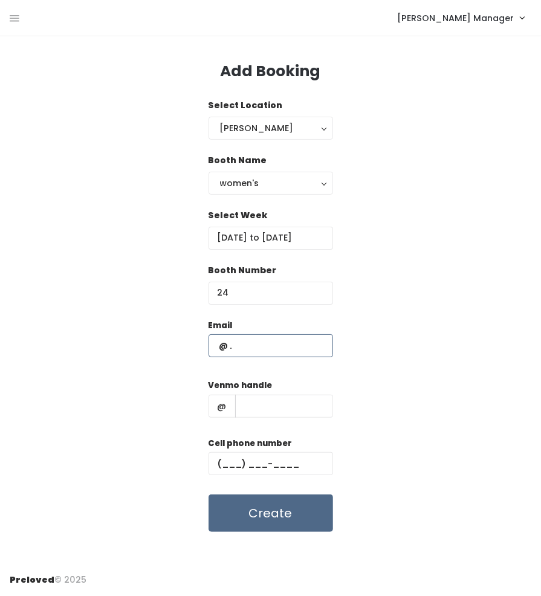
click at [275, 352] on input "text" at bounding box center [271, 345] width 125 height 23
type input "booked@booked"
click at [285, 402] on input "text" at bounding box center [284, 406] width 98 height 23
type input "booked"
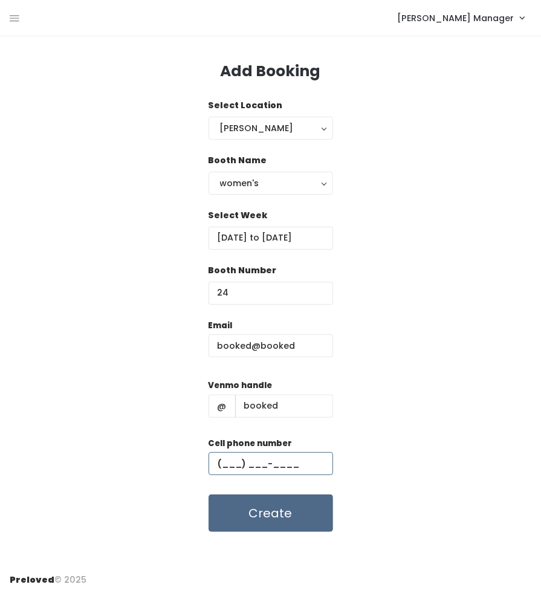
click at [296, 462] on input "text" at bounding box center [271, 463] width 125 height 23
type input "[PHONE_NUMBER]"
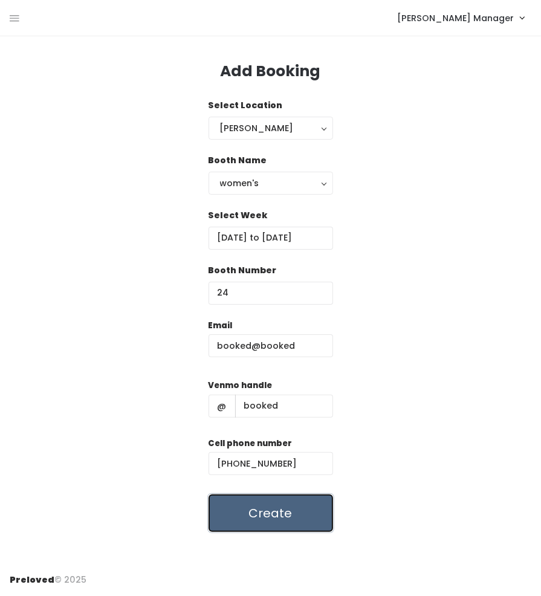
click at [296, 496] on button "Create" at bounding box center [271, 513] width 125 height 37
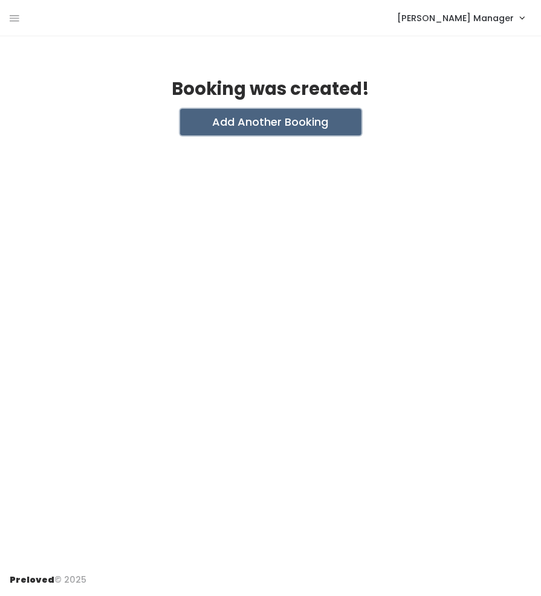
click at [307, 129] on button "Add Another Booking" at bounding box center [270, 122] width 181 height 27
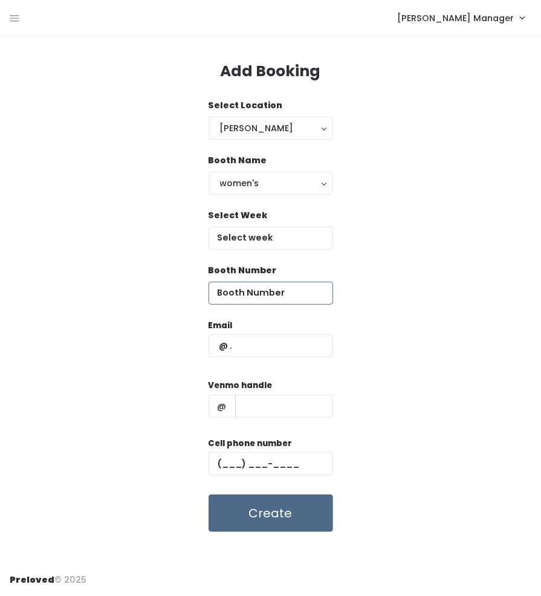
click at [276, 290] on input "number" at bounding box center [271, 293] width 125 height 23
type input "25"
click at [288, 231] on input "text" at bounding box center [271, 238] width 125 height 23
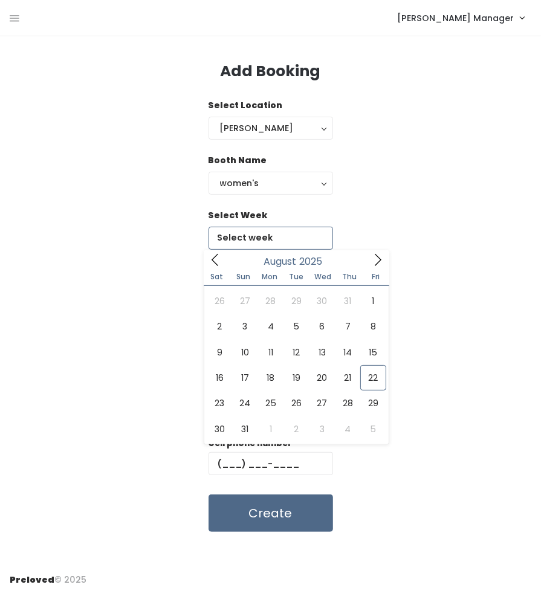
click at [375, 255] on icon at bounding box center [377, 259] width 13 height 13
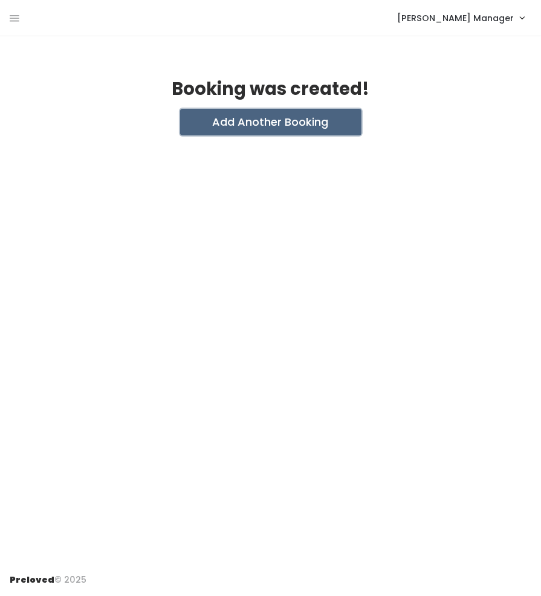
click at [281, 127] on button "Add Another Booking" at bounding box center [270, 122] width 181 height 27
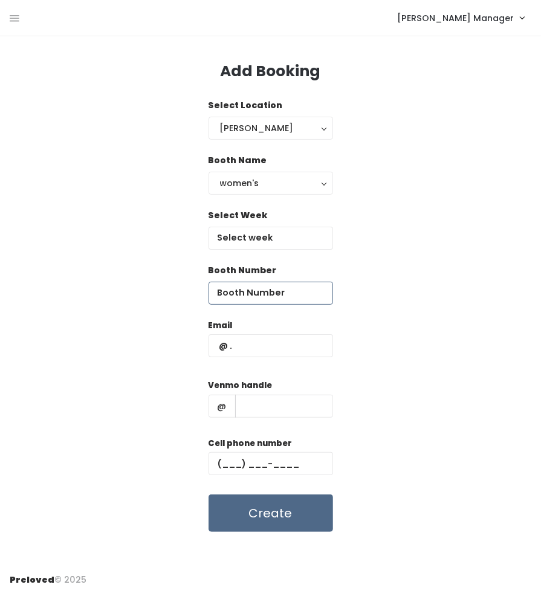
click at [273, 298] on input "number" at bounding box center [271, 293] width 125 height 23
type input "26"
click at [288, 237] on input "text" at bounding box center [271, 238] width 125 height 23
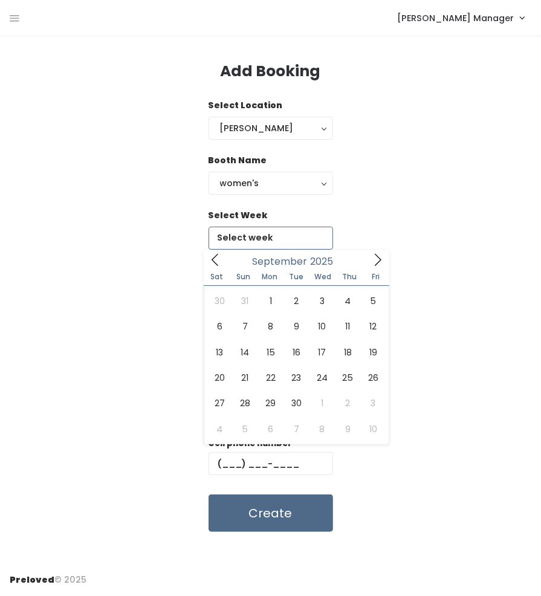
click at [370, 262] on span at bounding box center [377, 259] width 23 height 19
type input "September 20 to September 26"
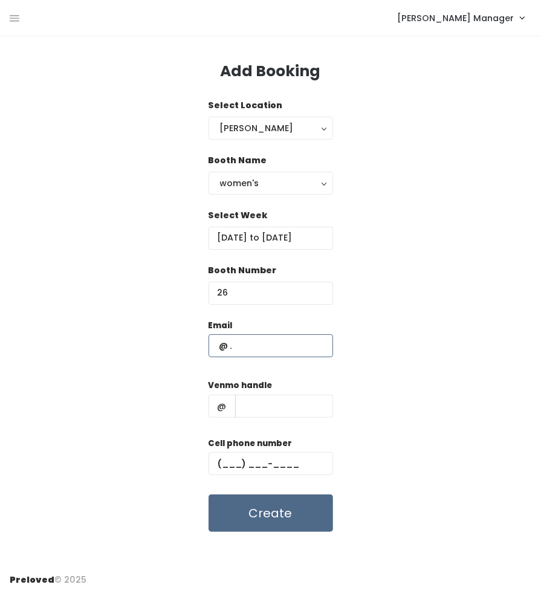
click at [285, 349] on input "text" at bounding box center [271, 345] width 125 height 23
type input "booked@booked"
click at [283, 407] on input "text" at bounding box center [284, 406] width 98 height 23
type input "booked"
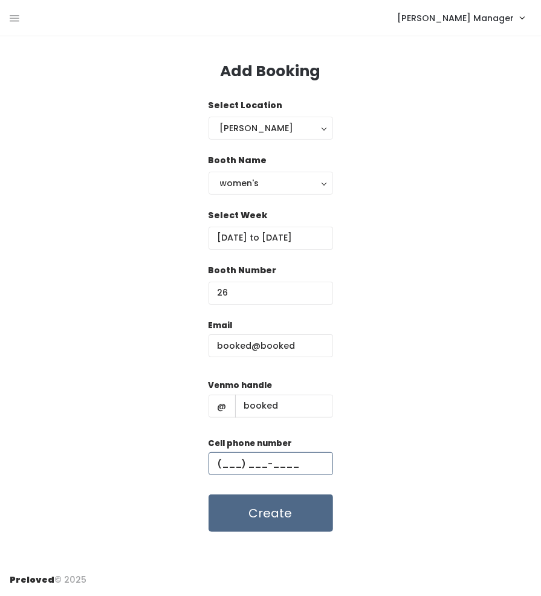
click at [289, 467] on input "text" at bounding box center [271, 463] width 125 height 23
type input "[PHONE_NUMBER]"
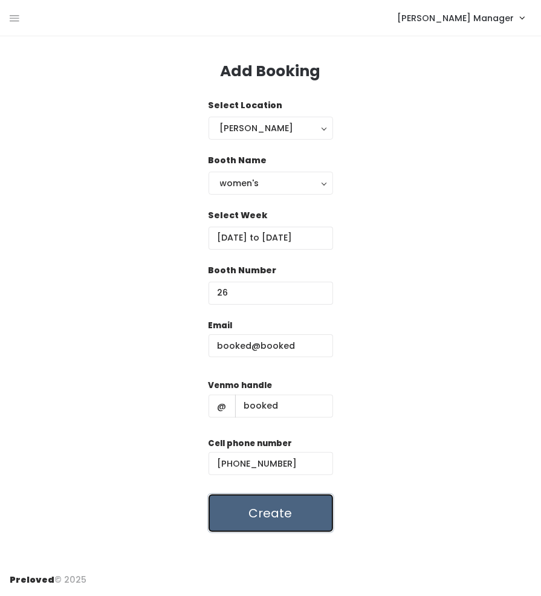
click at [285, 512] on button "Create" at bounding box center [271, 513] width 125 height 37
